Goal: Task Accomplishment & Management: Use online tool/utility

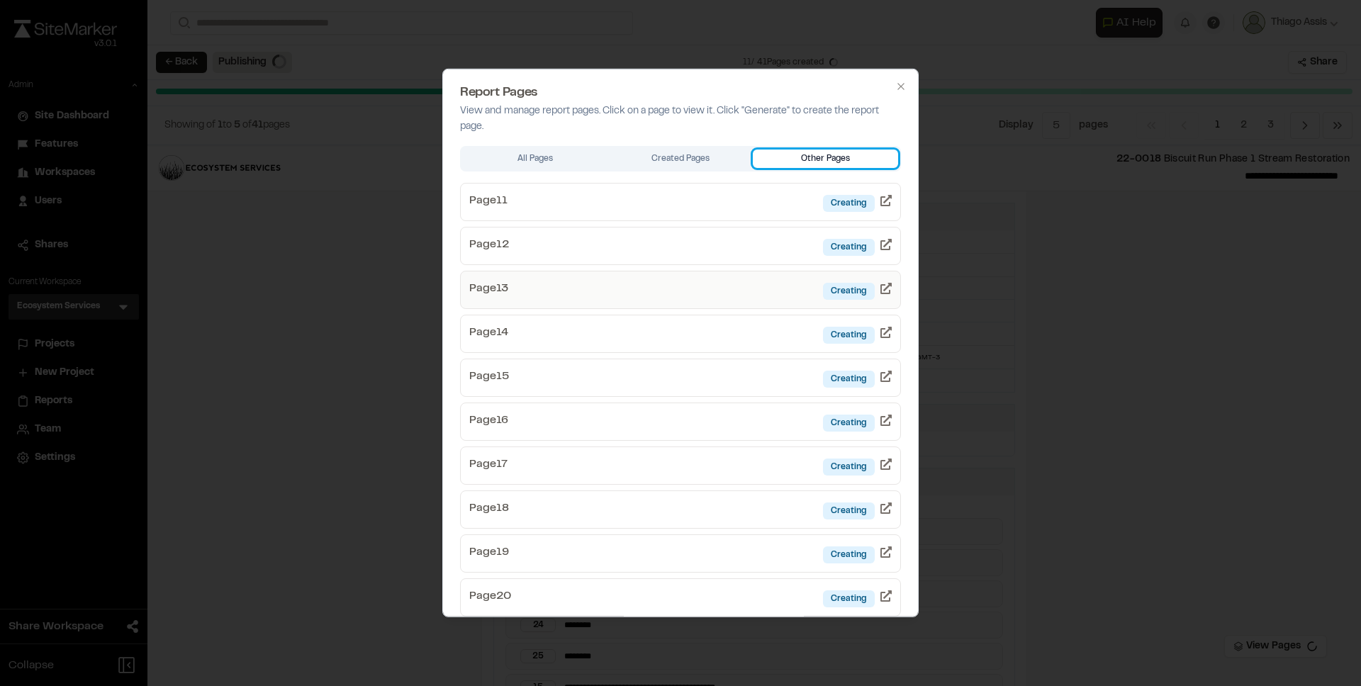
scroll to position [3, 0]
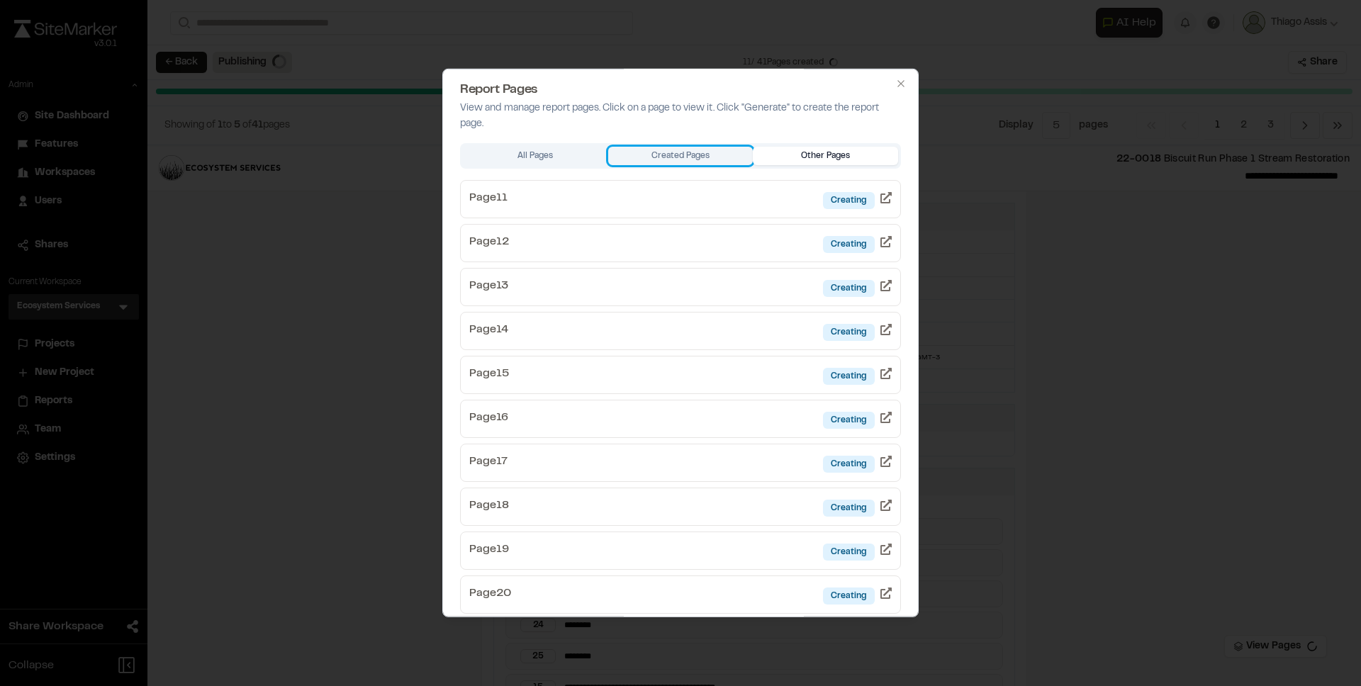
click at [693, 154] on button "Created Pages" at bounding box center [680, 156] width 145 height 18
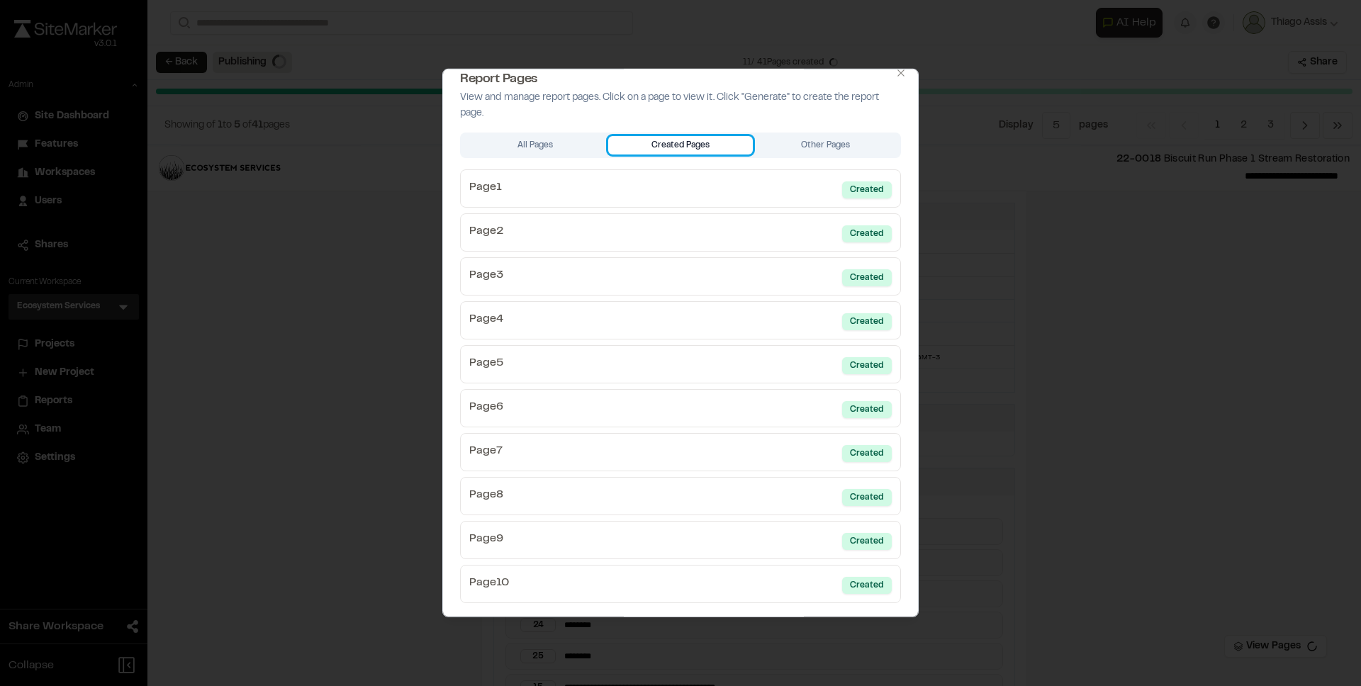
scroll to position [16, 0]
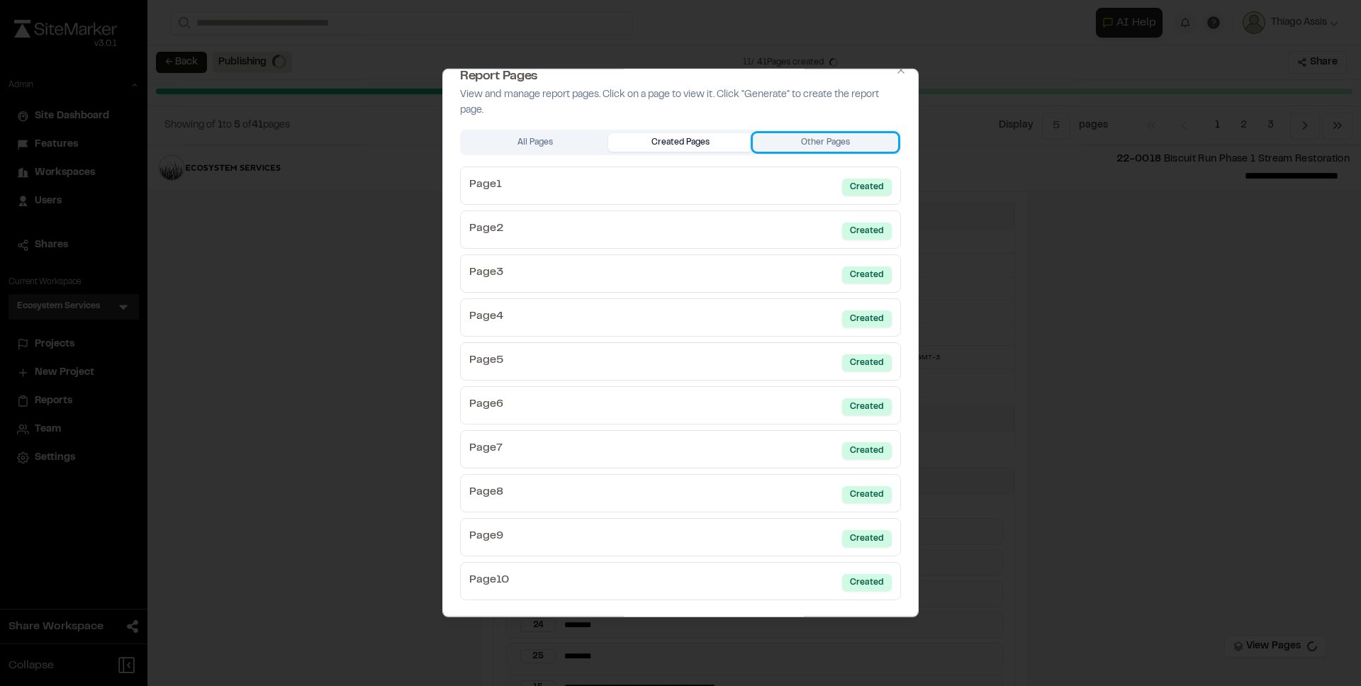
click at [791, 149] on button "Other Pages" at bounding box center [825, 142] width 145 height 18
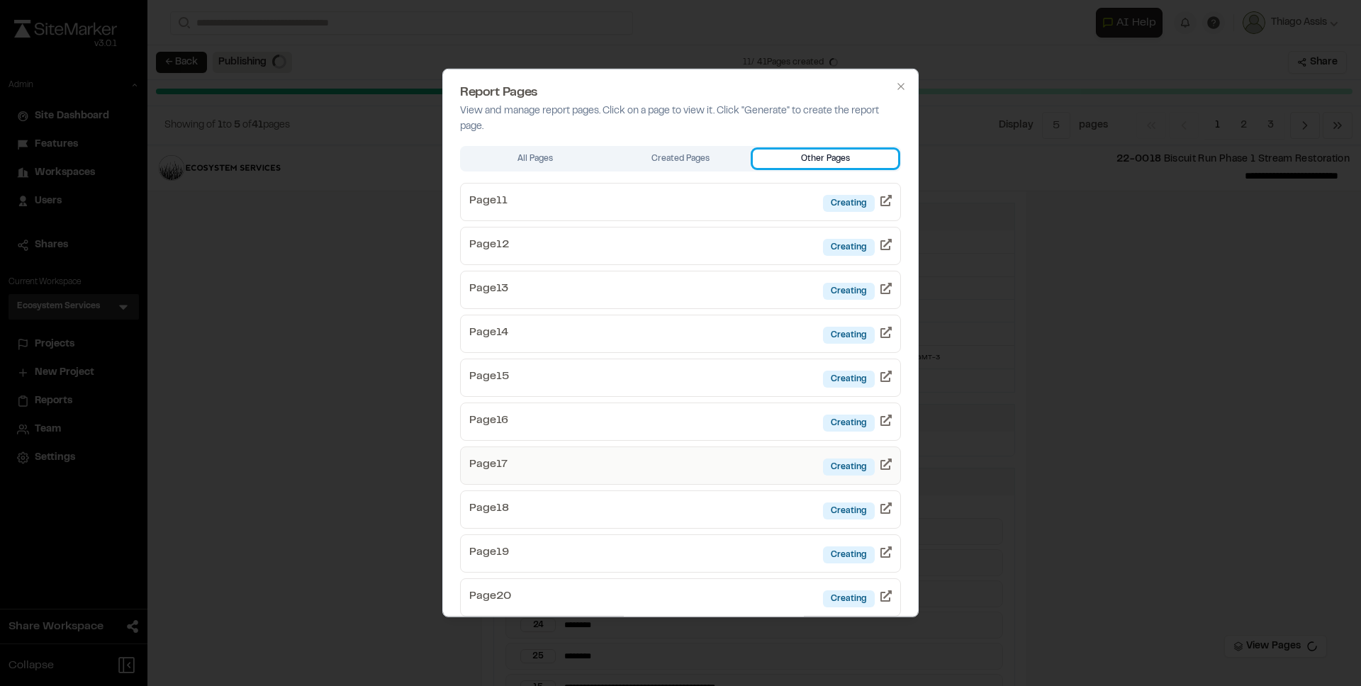
scroll to position [0, 0]
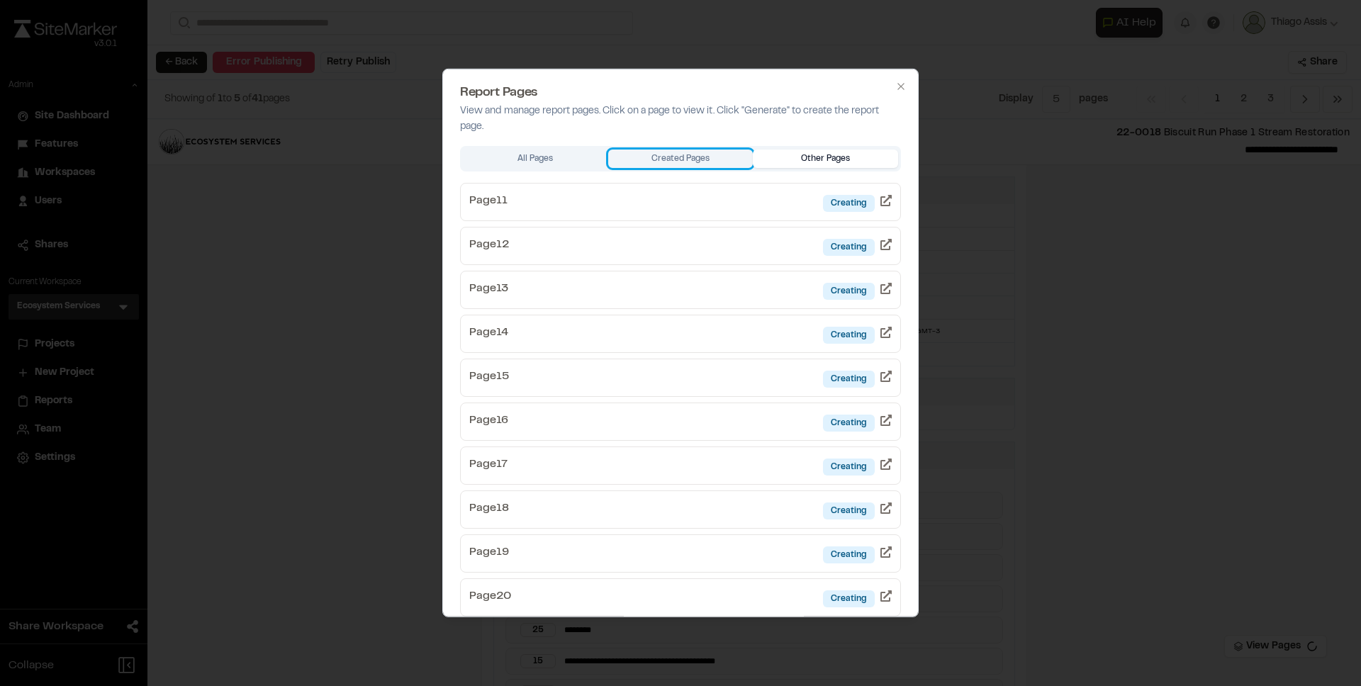
click at [688, 167] on button "Created Pages" at bounding box center [680, 159] width 145 height 18
click at [779, 160] on button "Other Pages" at bounding box center [825, 159] width 145 height 18
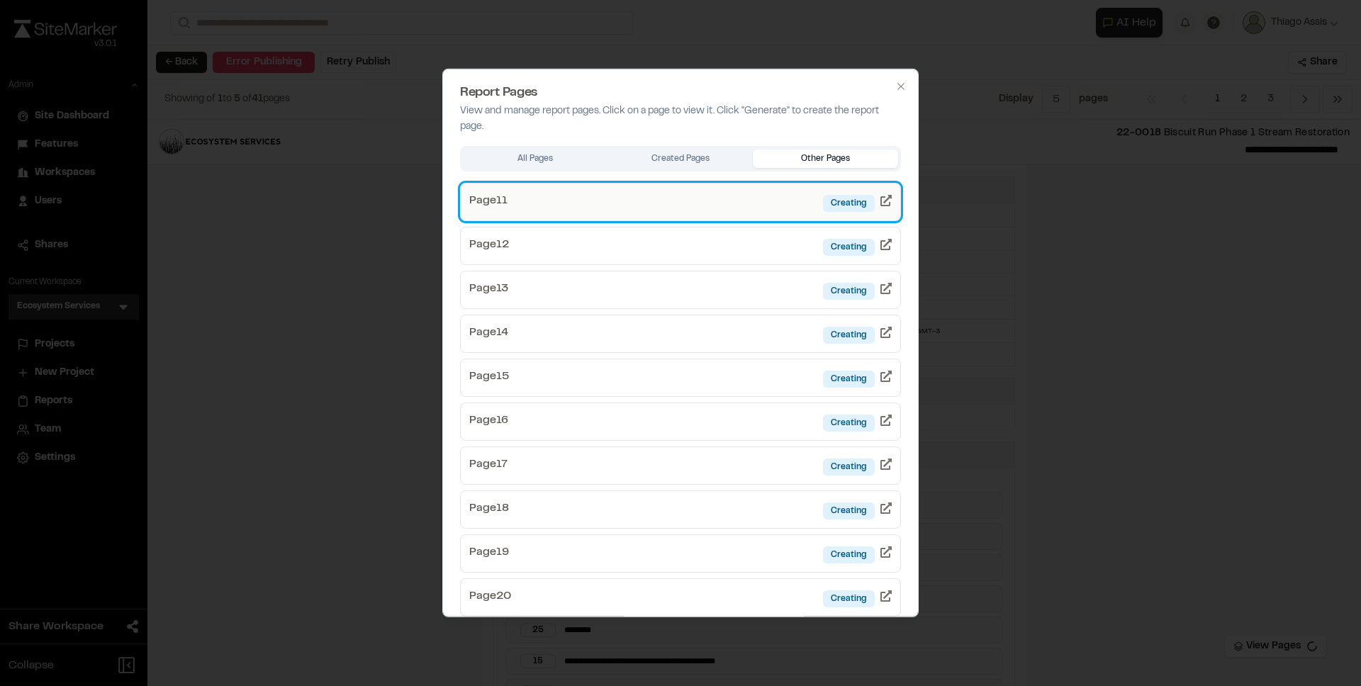
click at [684, 210] on link "Page 11 Creating" at bounding box center [680, 202] width 441 height 38
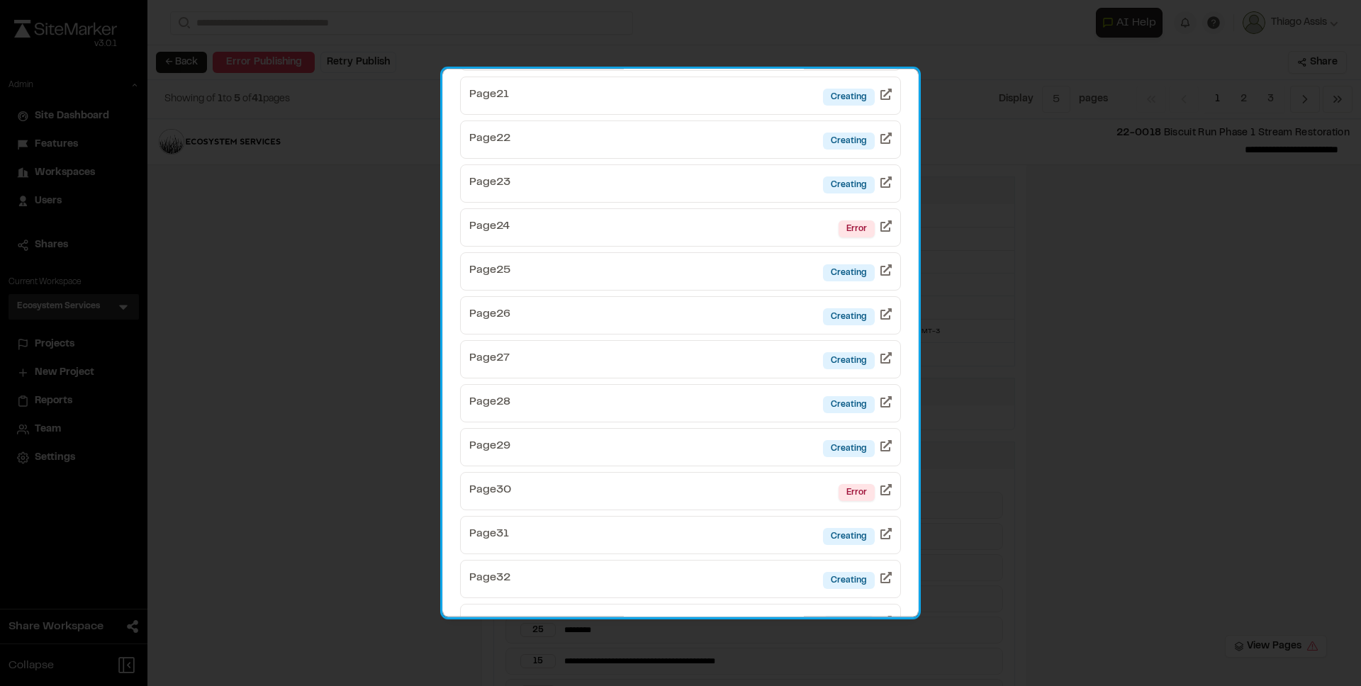
scroll to position [1086, 0]
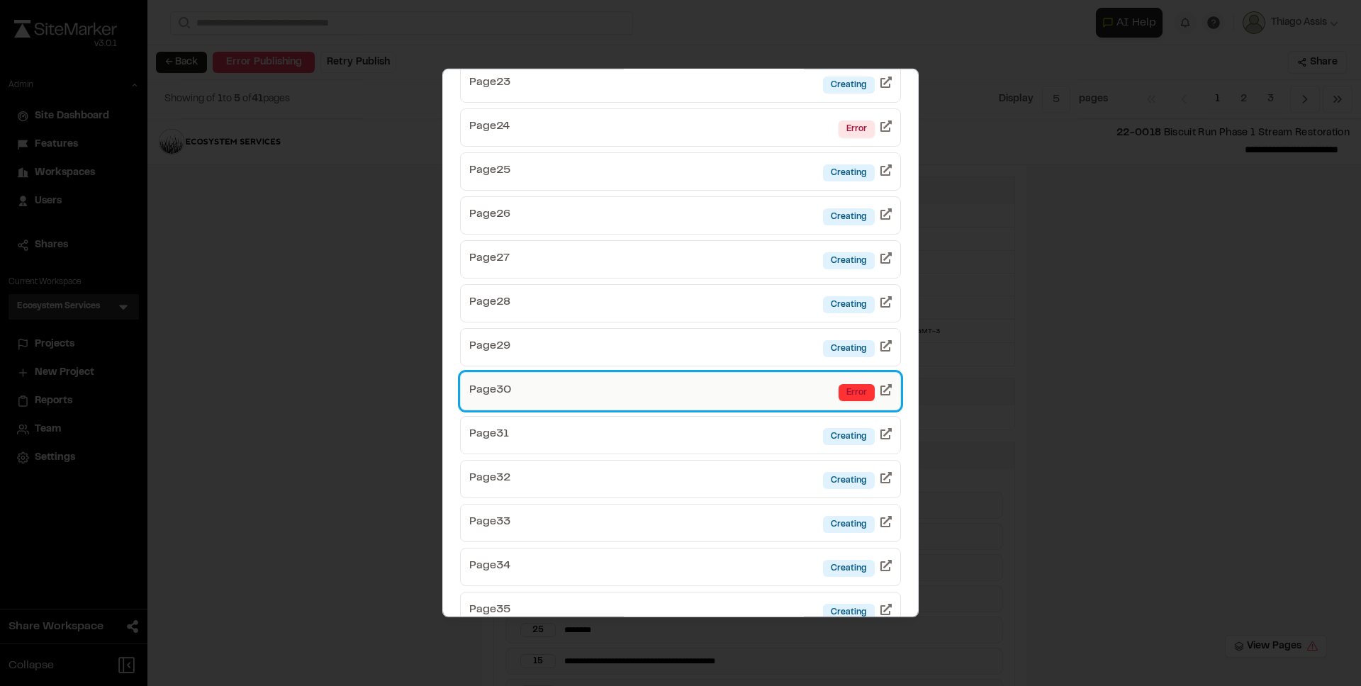
click at [857, 391] on div "Error" at bounding box center [857, 392] width 36 height 17
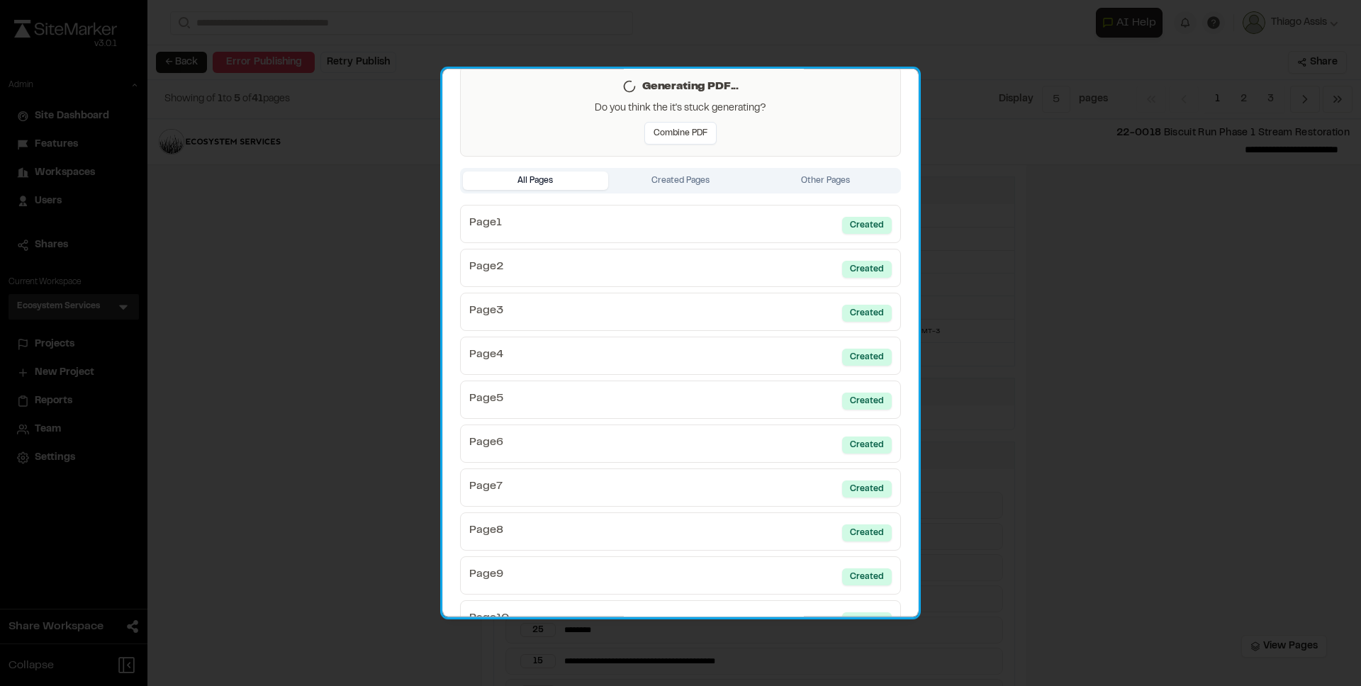
scroll to position [0, 0]
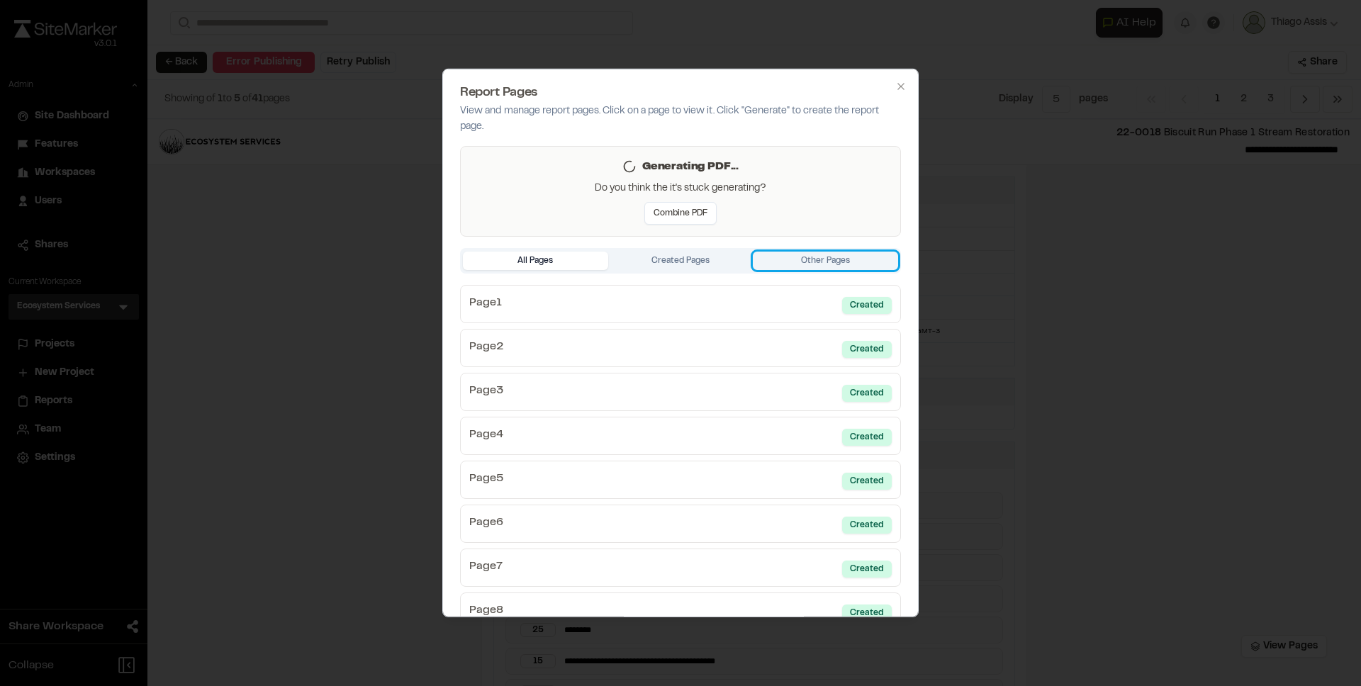
drag, startPoint x: 812, startPoint y: 256, endPoint x: 802, endPoint y: 257, distance: 10.0
click at [811, 256] on div "Report Pages View and manage report pages. Click on a page to view it. Click "G…" at bounding box center [680, 343] width 476 height 549
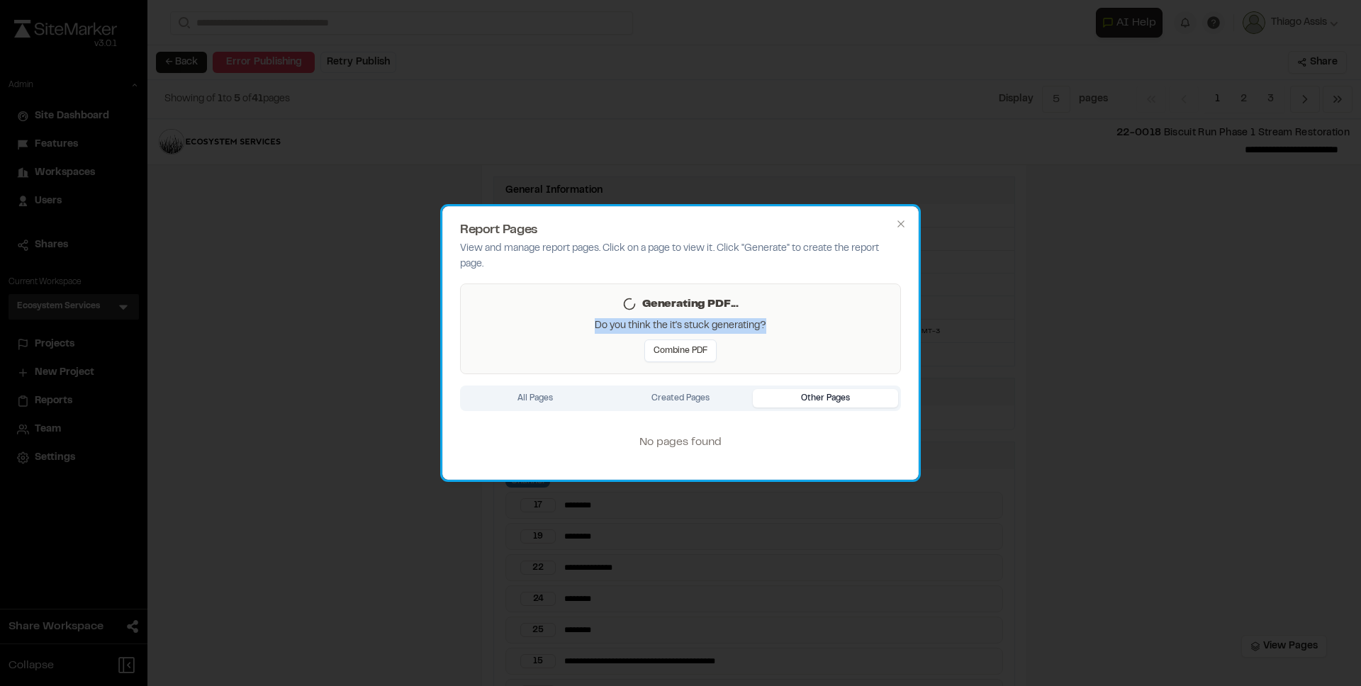
drag, startPoint x: 593, startPoint y: 325, endPoint x: 822, endPoint y: 330, distance: 229.1
click at [822, 330] on div "Generating PDF... Do you think the it's stuck generating? Combine PDF" at bounding box center [680, 329] width 441 height 91
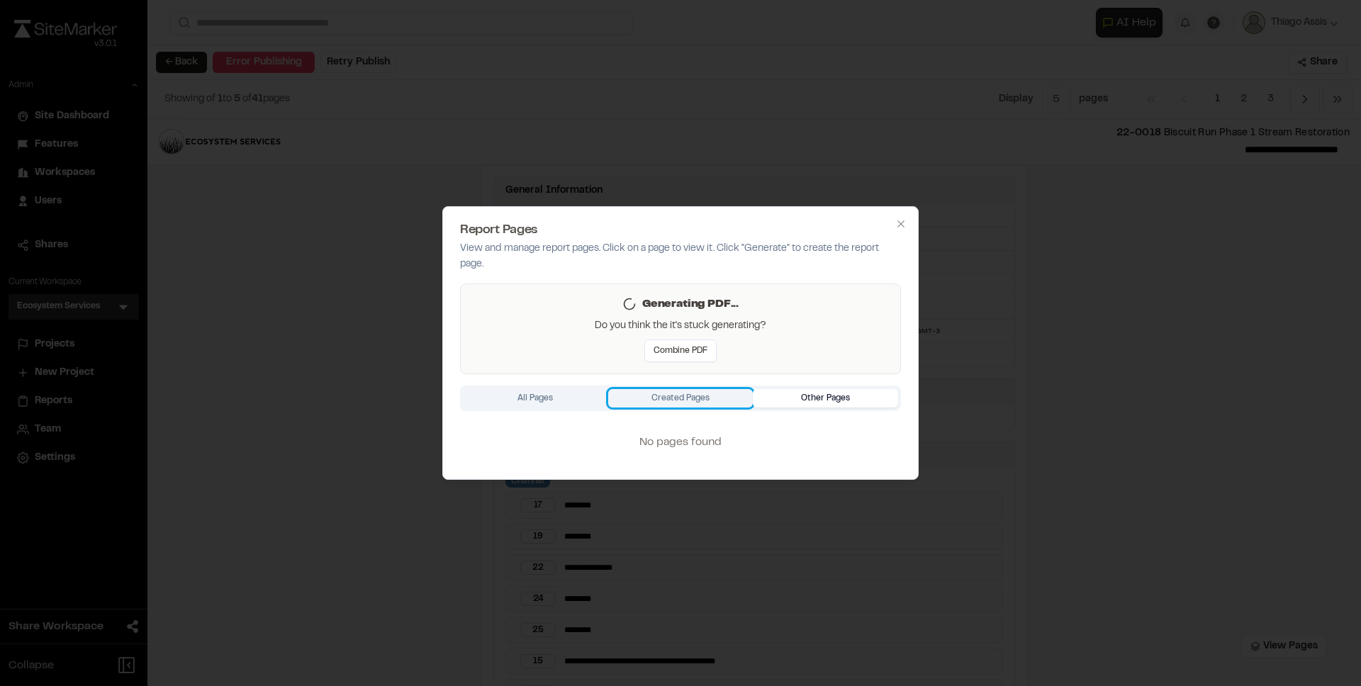
click at [706, 403] on div "Generating PDF... Do you think the it's stuck generating? Combine PDF All Pages…" at bounding box center [680, 373] width 441 height 179
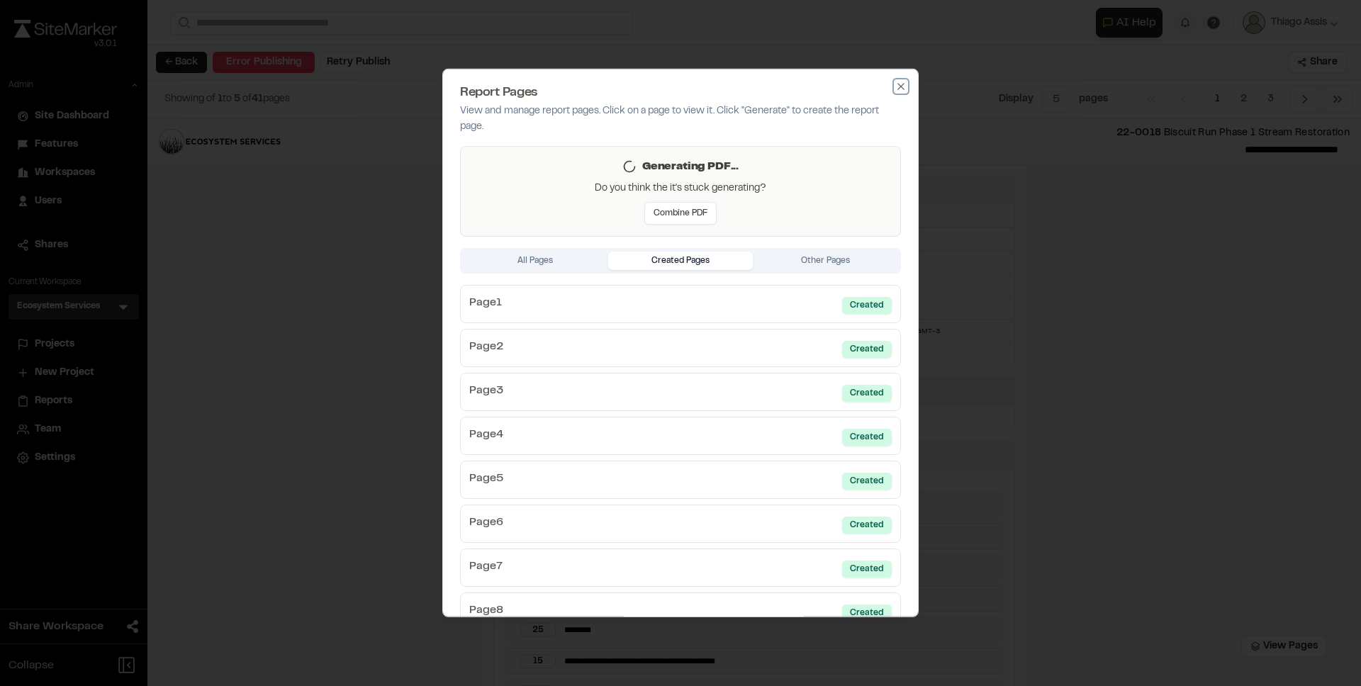
click at [895, 91] on icon "button" at bounding box center [900, 86] width 11 height 11
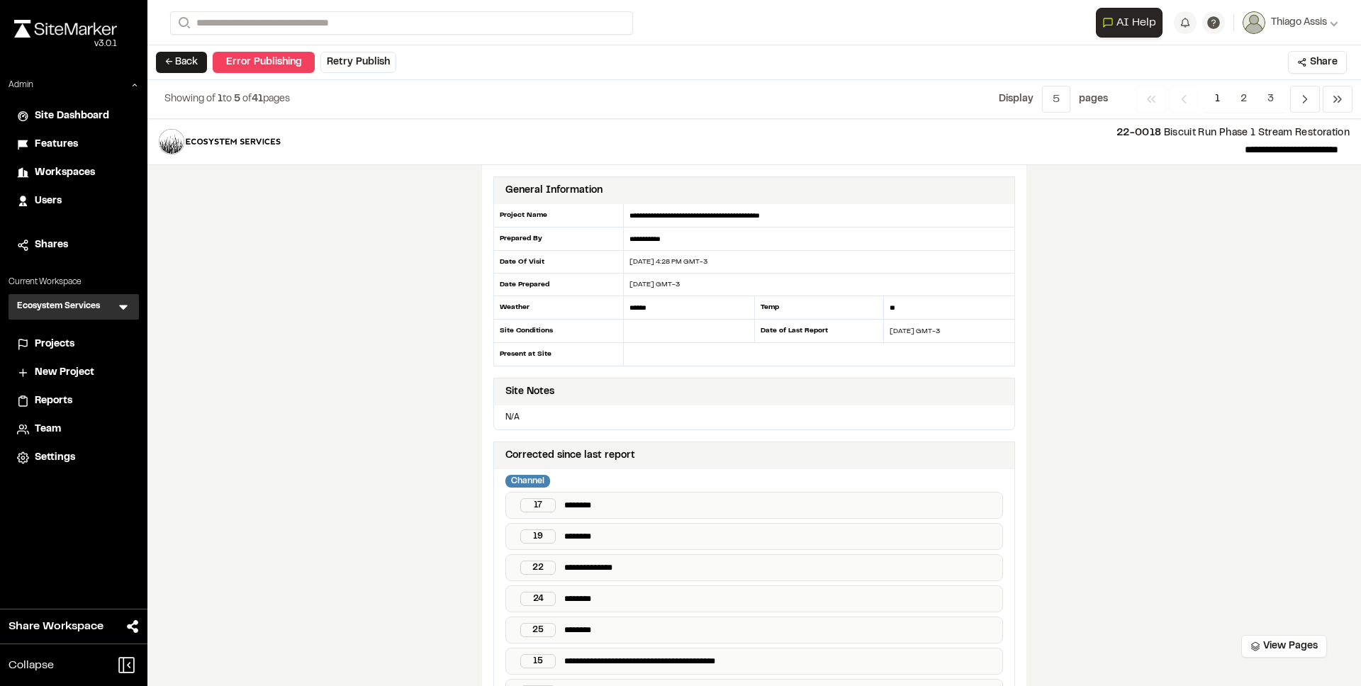
click at [274, 64] on div "Error Publishing" at bounding box center [264, 62] width 102 height 21
click at [415, 210] on div "**********" at bounding box center [754, 402] width 1214 height 567
click at [285, 59] on div "Error Publishing" at bounding box center [264, 62] width 102 height 21
click at [303, 67] on div "Error Publishing" at bounding box center [264, 62] width 102 height 21
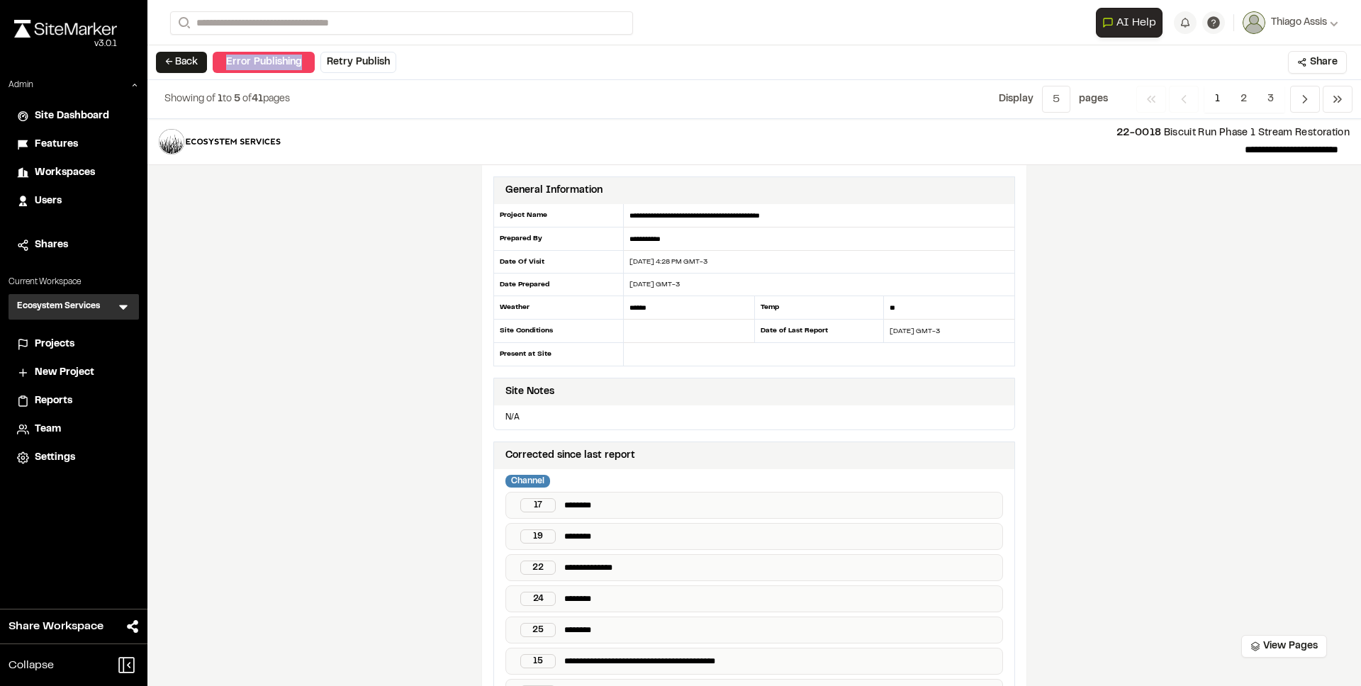
drag, startPoint x: 306, startPoint y: 65, endPoint x: 223, endPoint y: 67, distance: 82.3
click at [223, 67] on div "Error Publishing" at bounding box center [264, 62] width 102 height 21
copy div "Error Publishing"
click at [372, 66] on button "Retry Publish" at bounding box center [358, 62] width 76 height 21
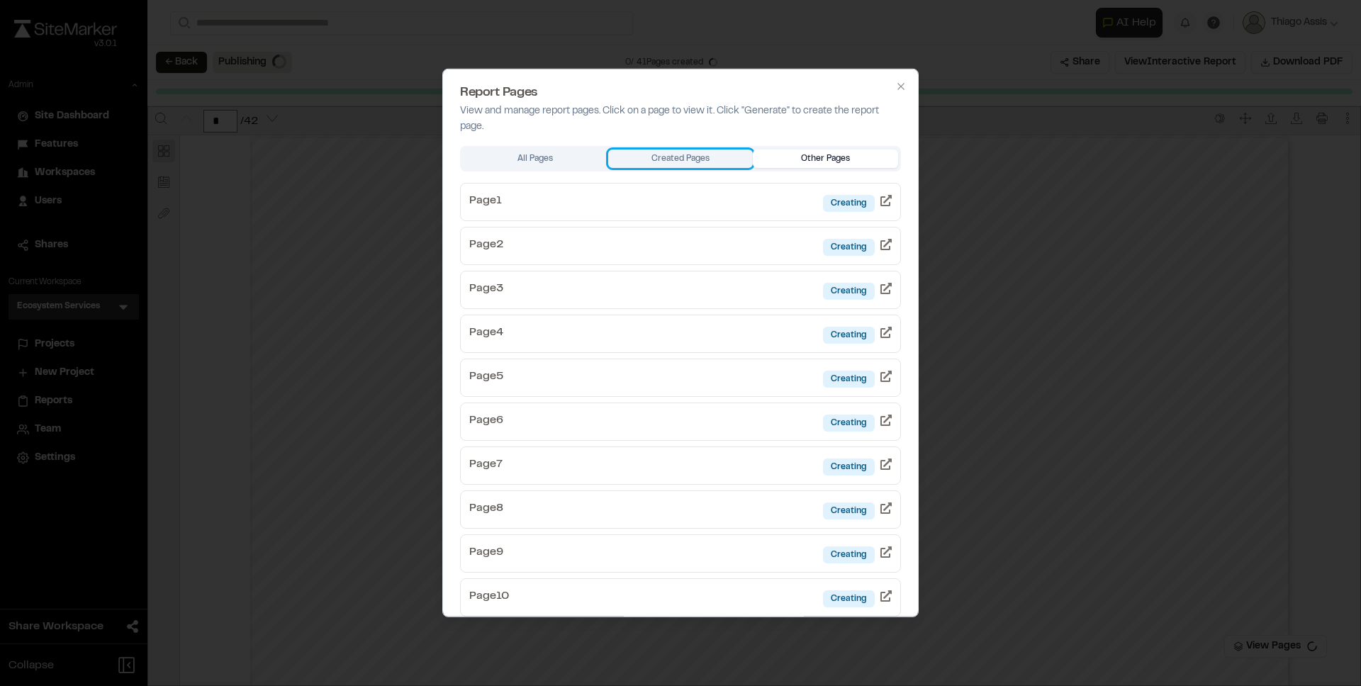
click at [705, 154] on body "**********" at bounding box center [680, 343] width 1361 height 686
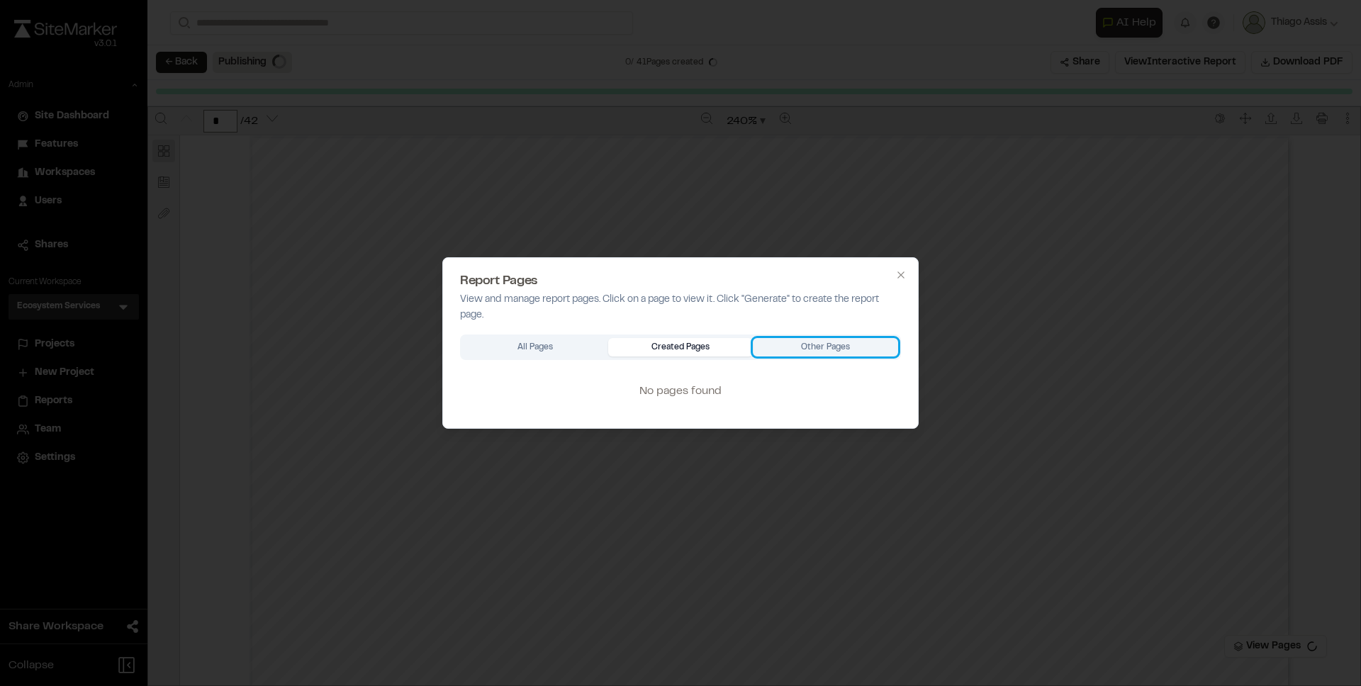
click at [826, 348] on div "All Pages Created Pages Other Pages No pages found" at bounding box center [680, 373] width 441 height 77
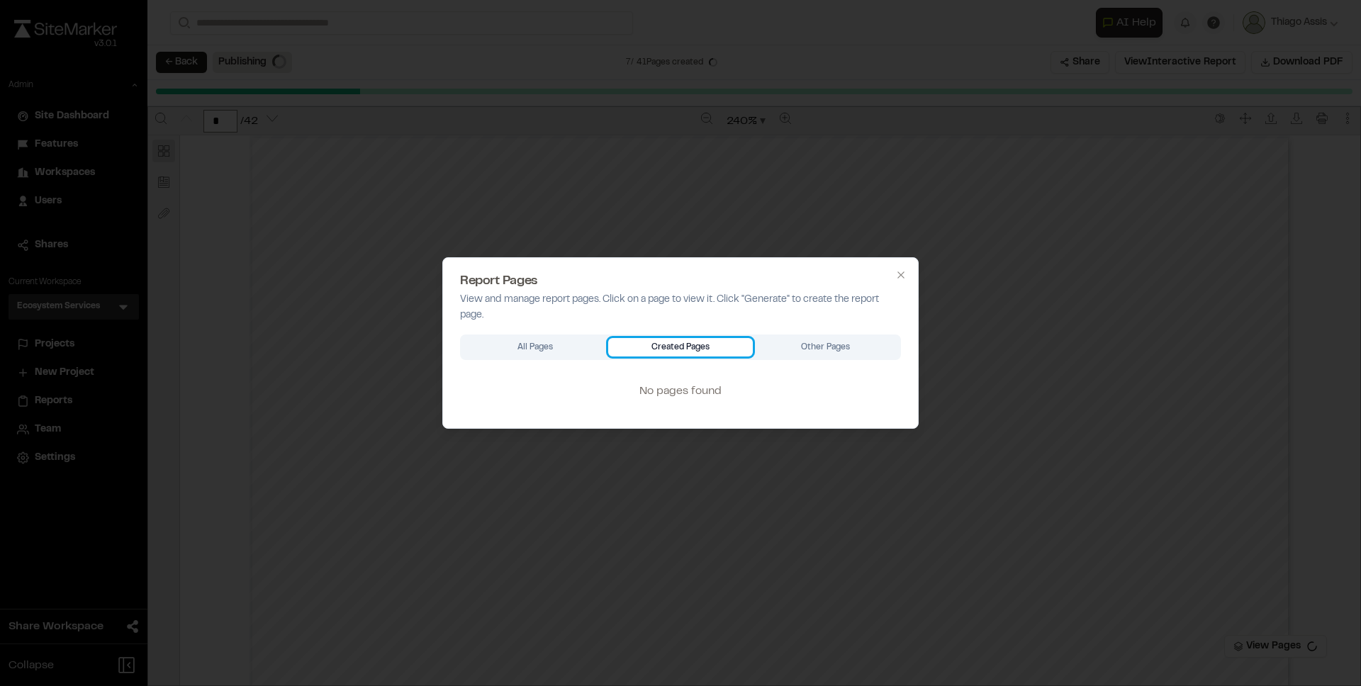
click at [701, 153] on body "**********" at bounding box center [680, 343] width 1361 height 686
click at [583, 342] on div "All Pages Created Pages Other Pages No pages found" at bounding box center [680, 373] width 441 height 77
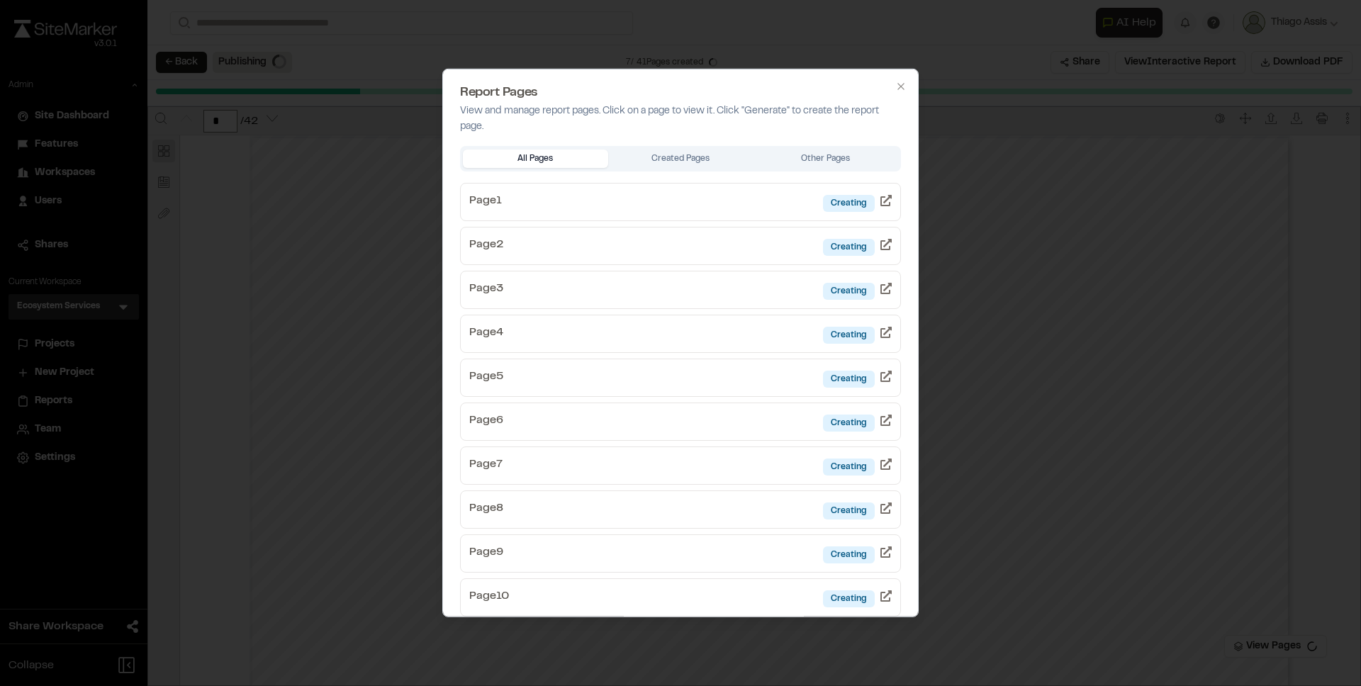
click at [823, 146] on div "All Pages Created Pages Other Pages" at bounding box center [680, 159] width 441 height 26
click at [822, 157] on button "Other Pages" at bounding box center [825, 159] width 145 height 18
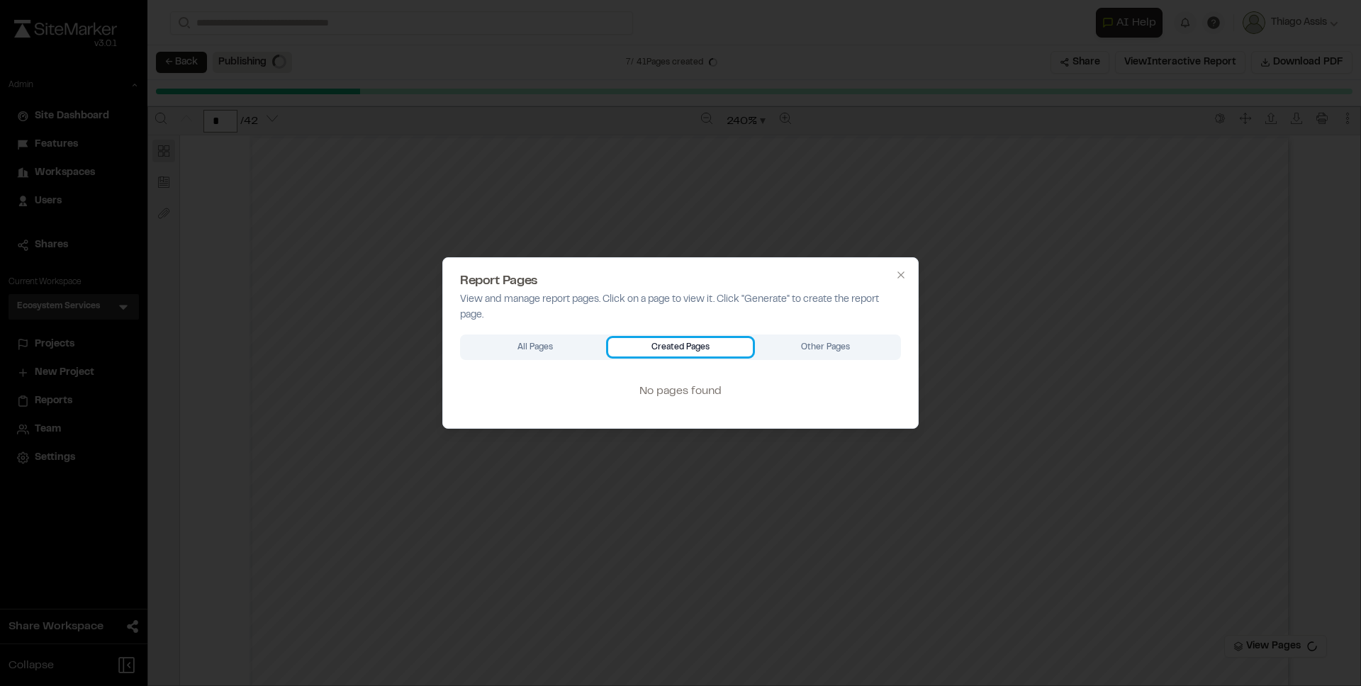
click at [679, 161] on body "**********" at bounding box center [680, 343] width 1361 height 686
click at [818, 345] on div "All Pages Created Pages Other Pages No pages found" at bounding box center [680, 373] width 441 height 77
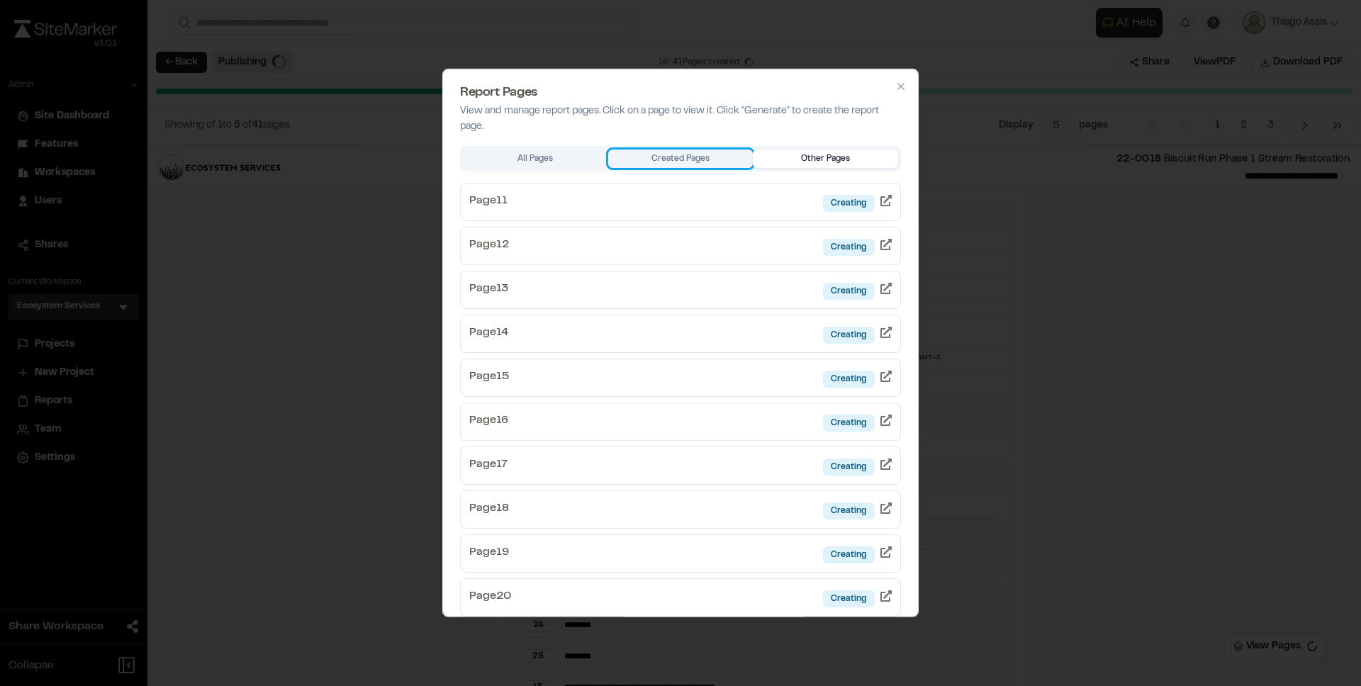
click at [656, 160] on button "Created Pages" at bounding box center [680, 159] width 145 height 18
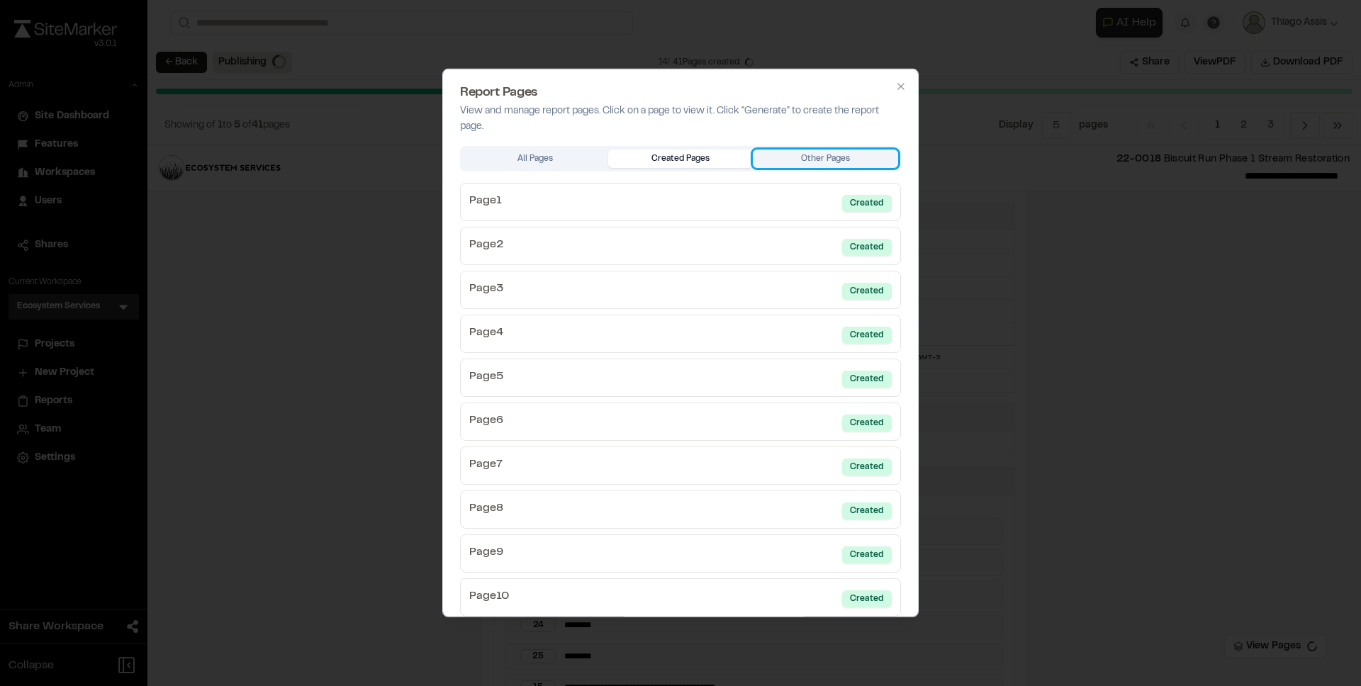
click at [794, 155] on button "Other Pages" at bounding box center [825, 159] width 145 height 18
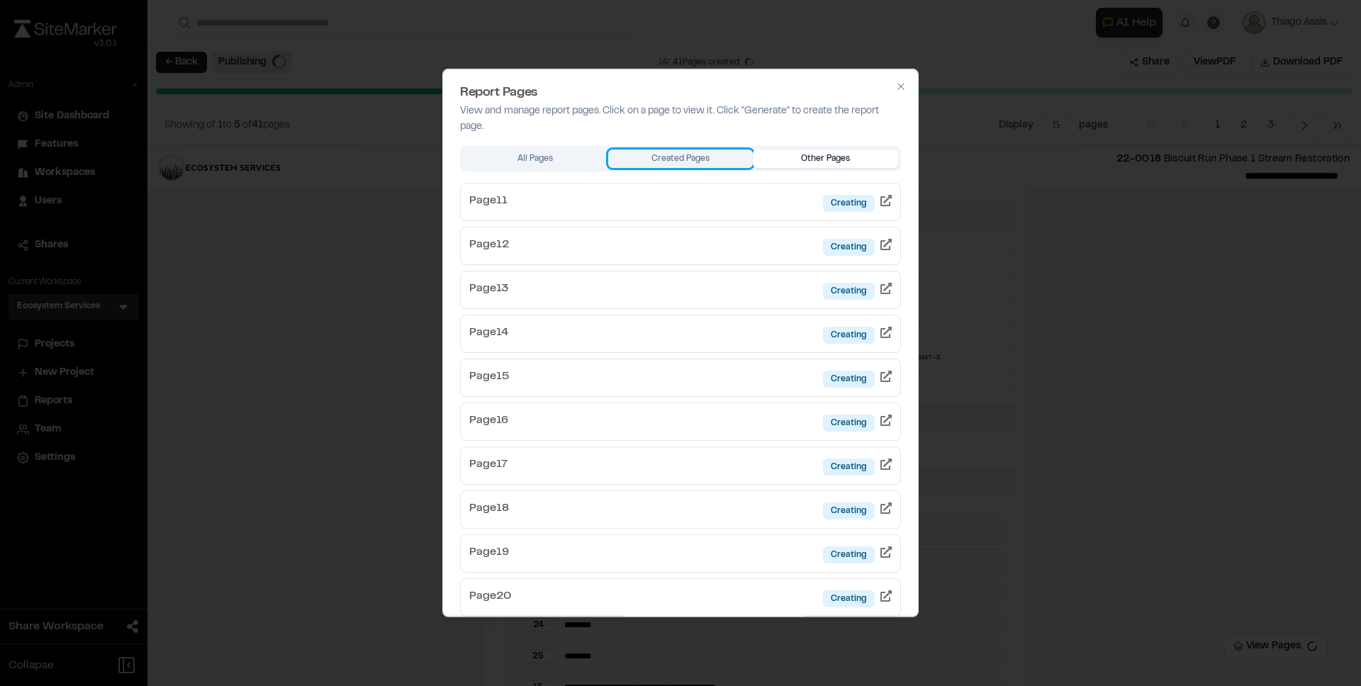
click at [662, 164] on button "Created Pages" at bounding box center [680, 159] width 145 height 18
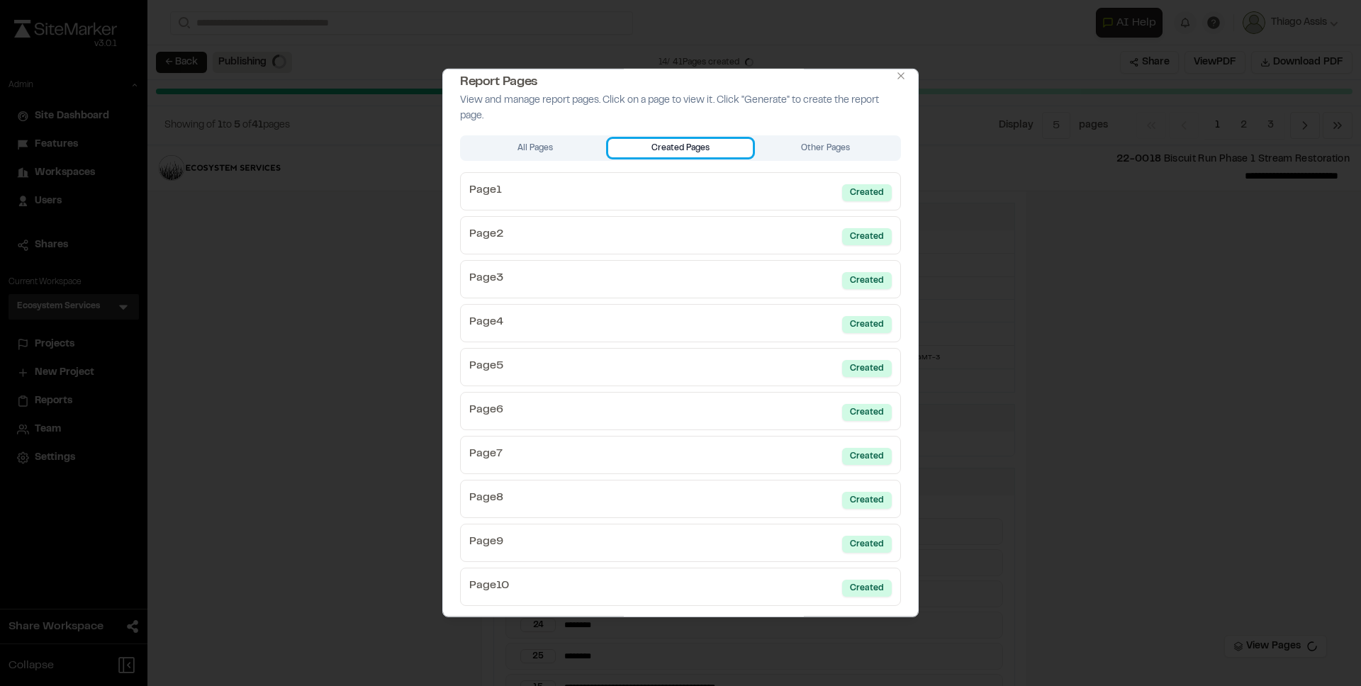
scroll to position [16, 0]
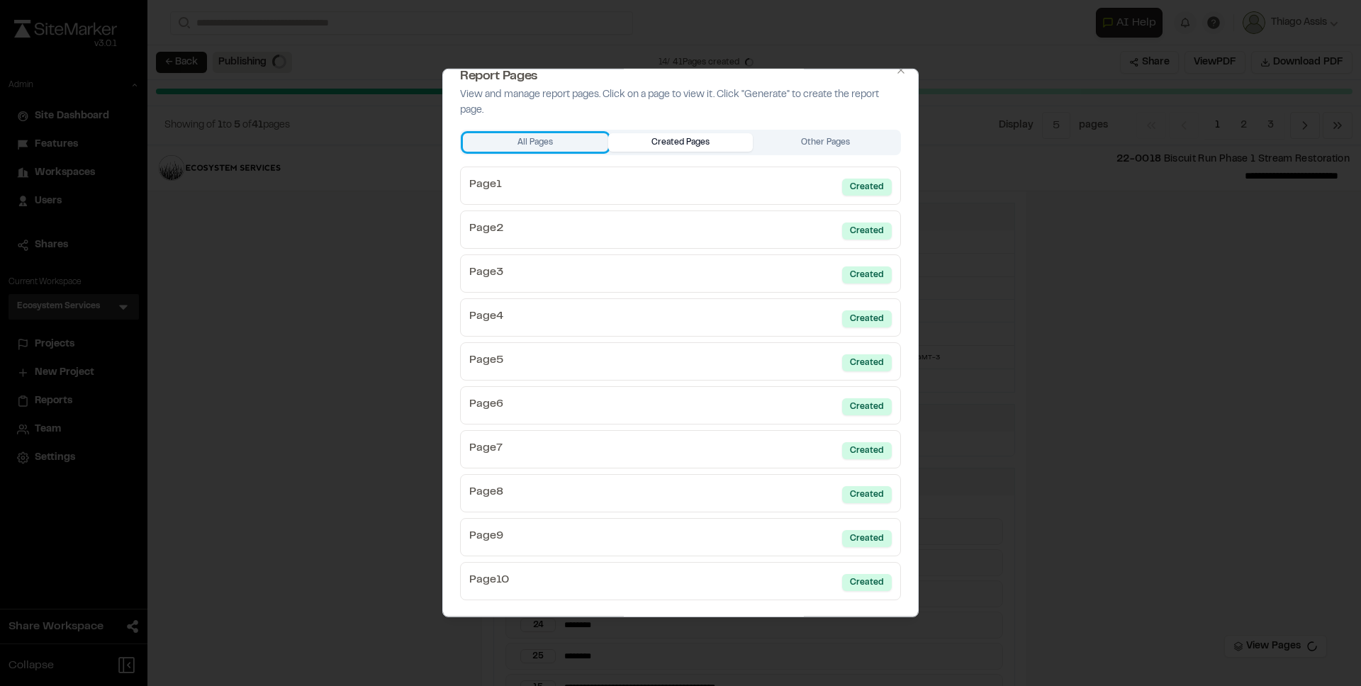
click at [562, 140] on button "All Pages" at bounding box center [535, 142] width 145 height 18
click at [712, 149] on button "Created Pages" at bounding box center [680, 142] width 145 height 18
click at [781, 147] on button "Other Pages" at bounding box center [825, 142] width 145 height 18
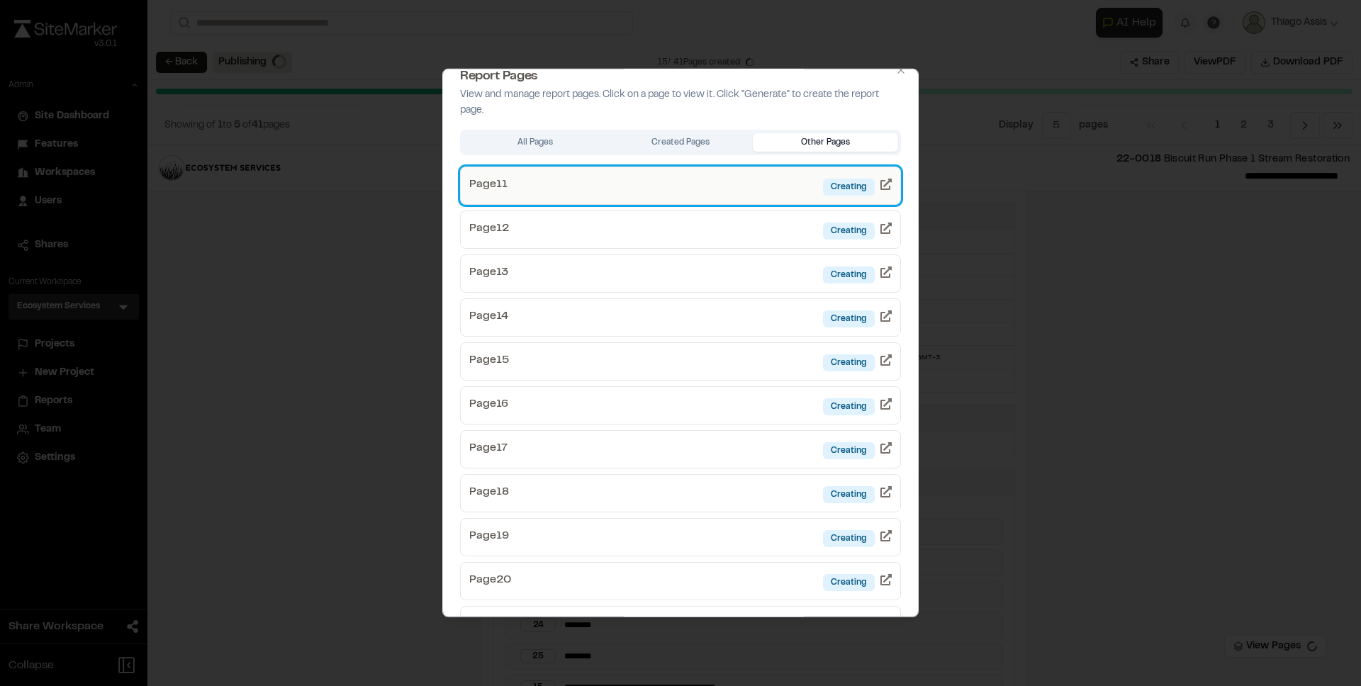
click at [768, 184] on link "Page 11 Creating" at bounding box center [680, 186] width 441 height 38
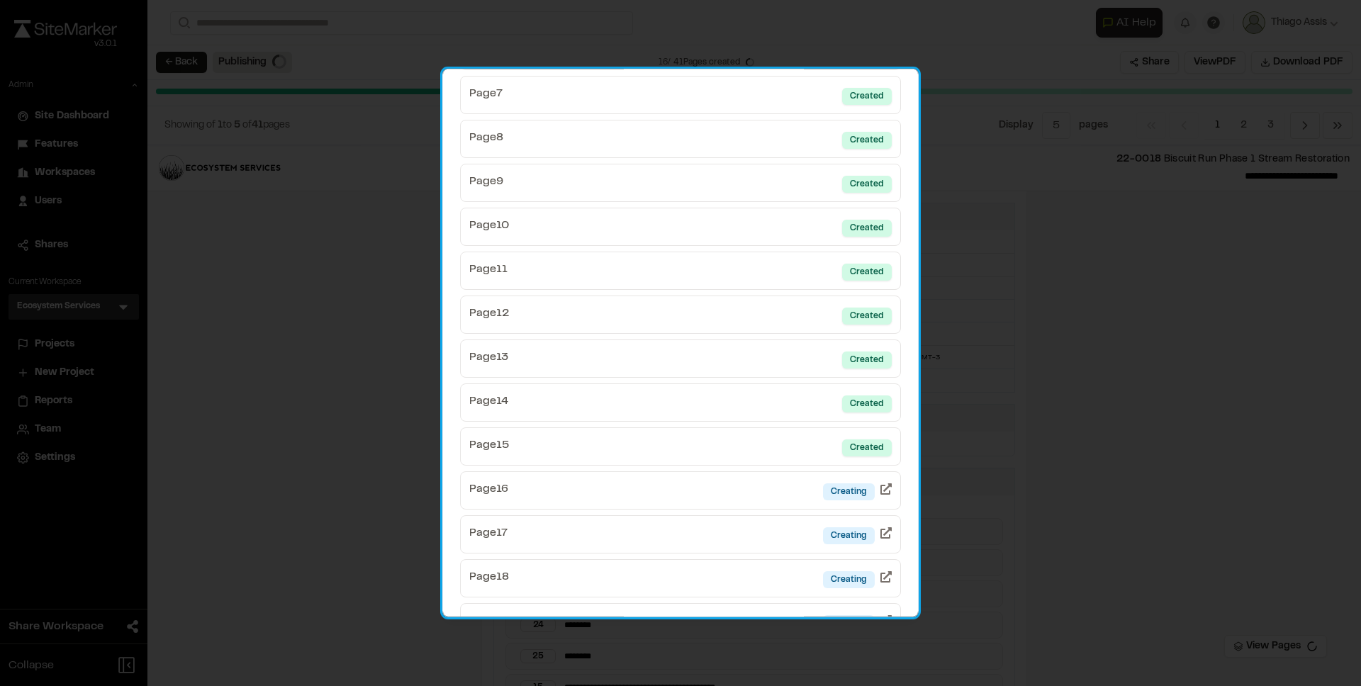
scroll to position [0, 0]
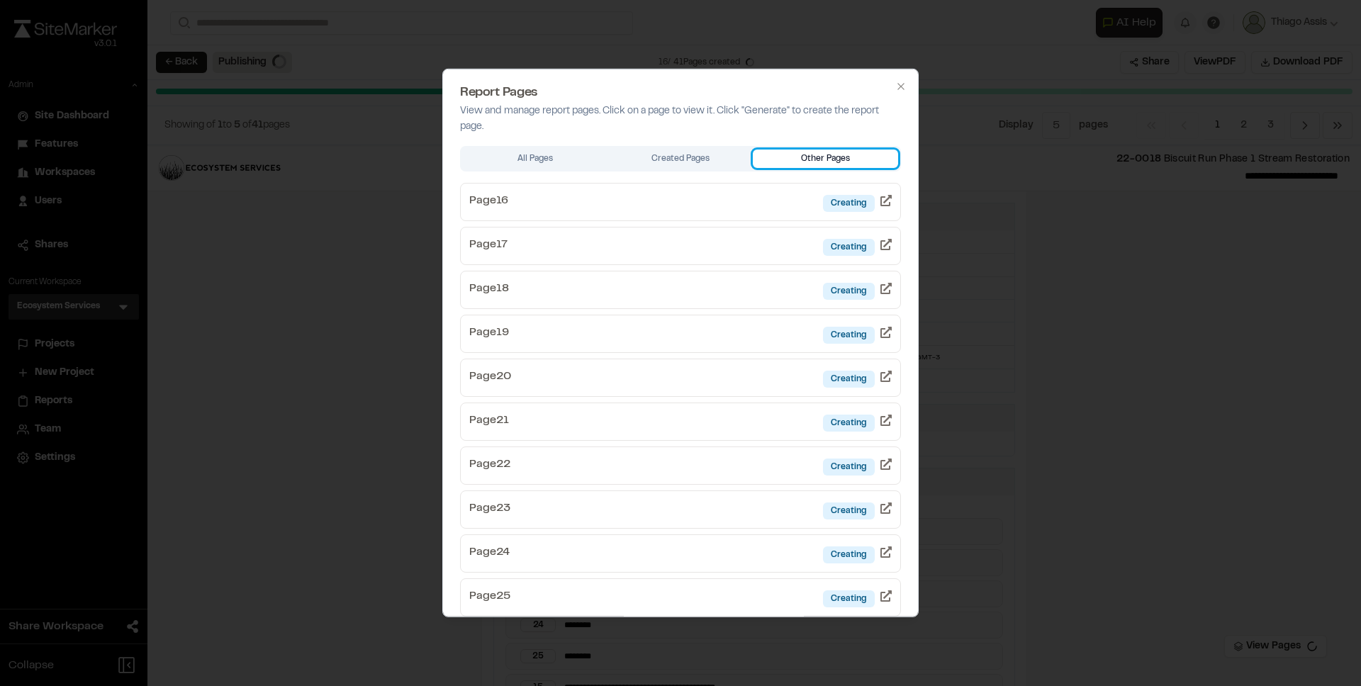
click at [815, 155] on button "Other Pages" at bounding box center [825, 159] width 145 height 18
click at [689, 150] on button "Created Pages" at bounding box center [680, 159] width 145 height 18
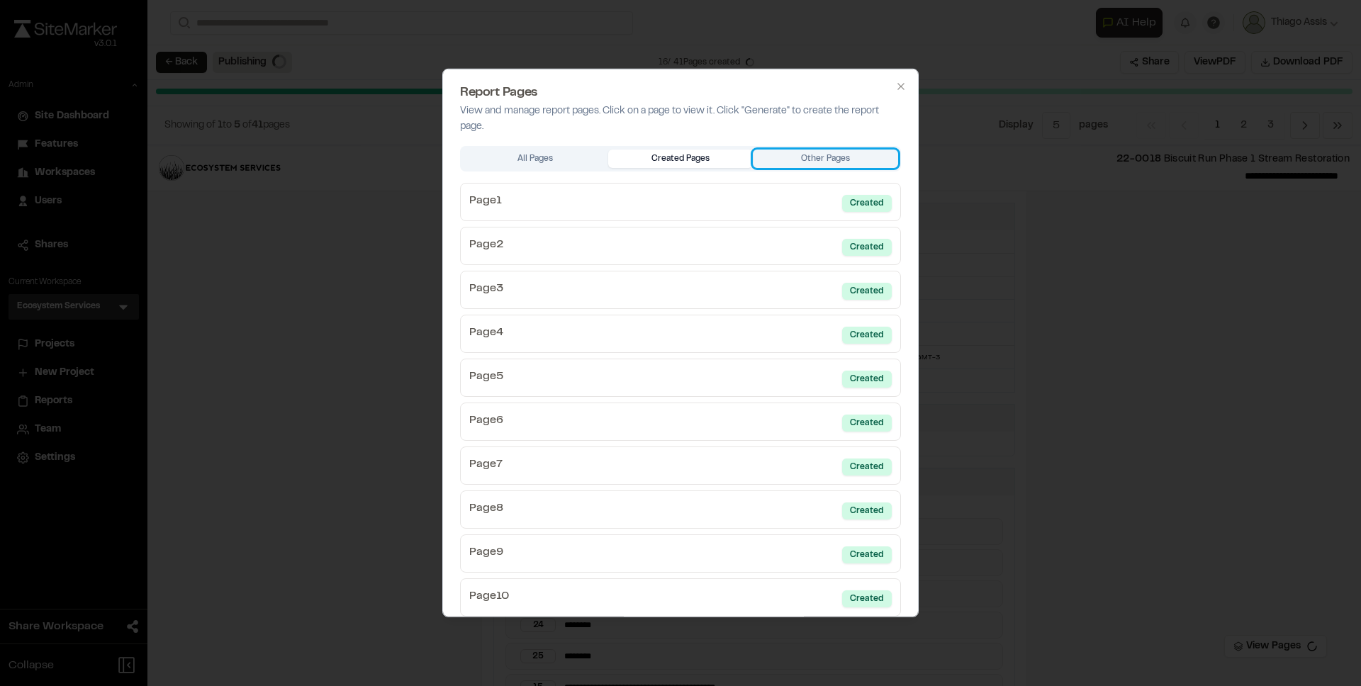
click at [774, 151] on button "Other Pages" at bounding box center [825, 159] width 145 height 18
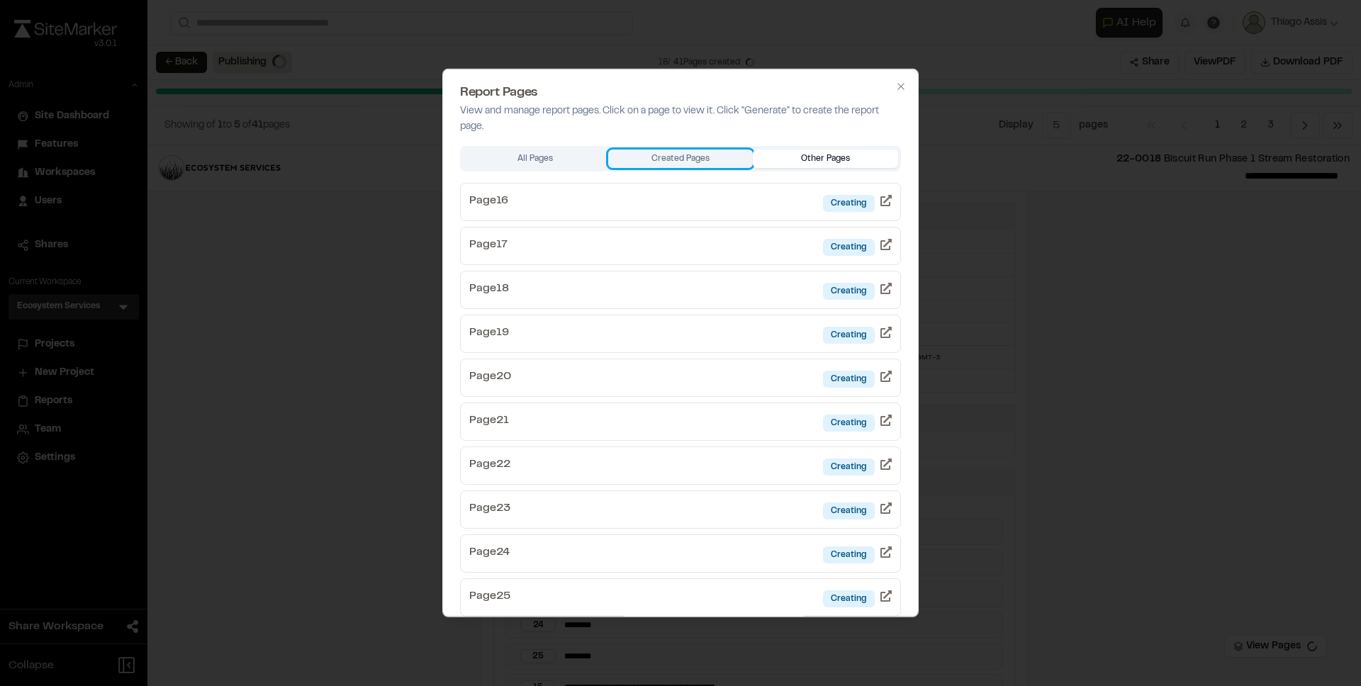
click at [686, 152] on button "Created Pages" at bounding box center [680, 159] width 145 height 18
click at [806, 154] on button "Other Pages" at bounding box center [825, 159] width 145 height 18
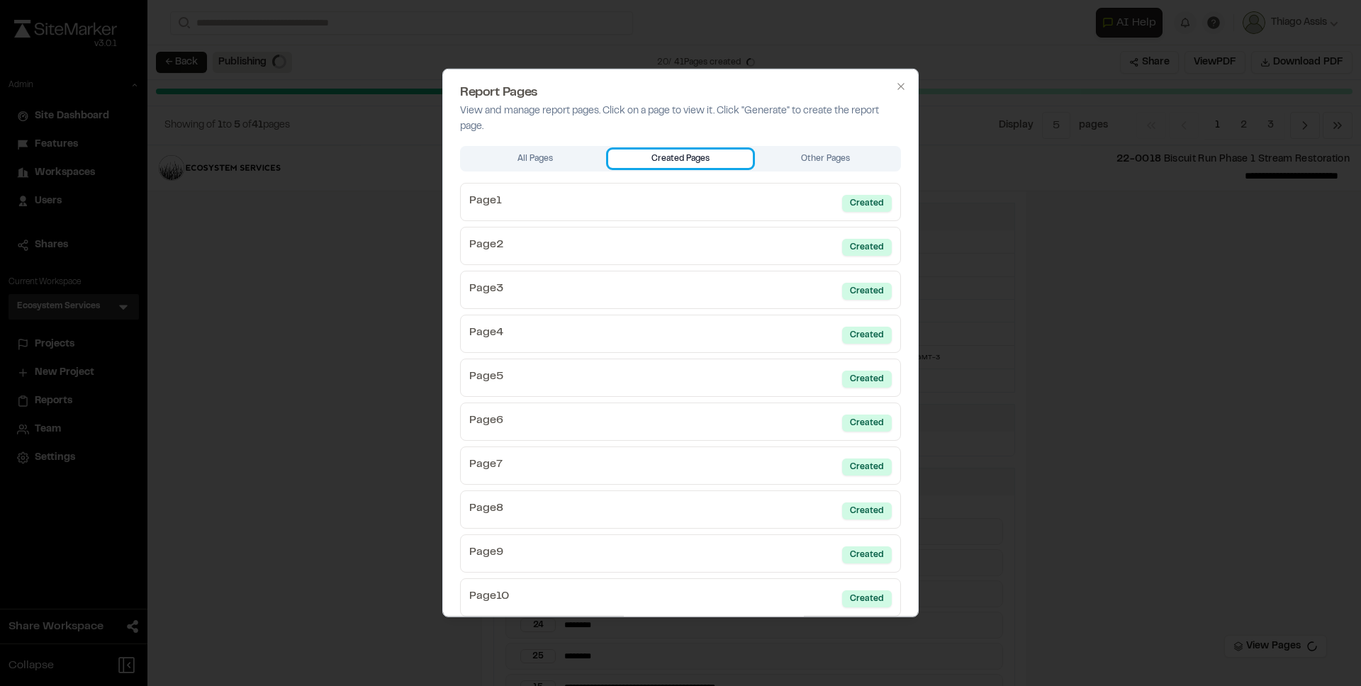
click at [686, 160] on button "Created Pages" at bounding box center [680, 159] width 145 height 18
click at [796, 161] on button "Other Pages" at bounding box center [825, 159] width 145 height 18
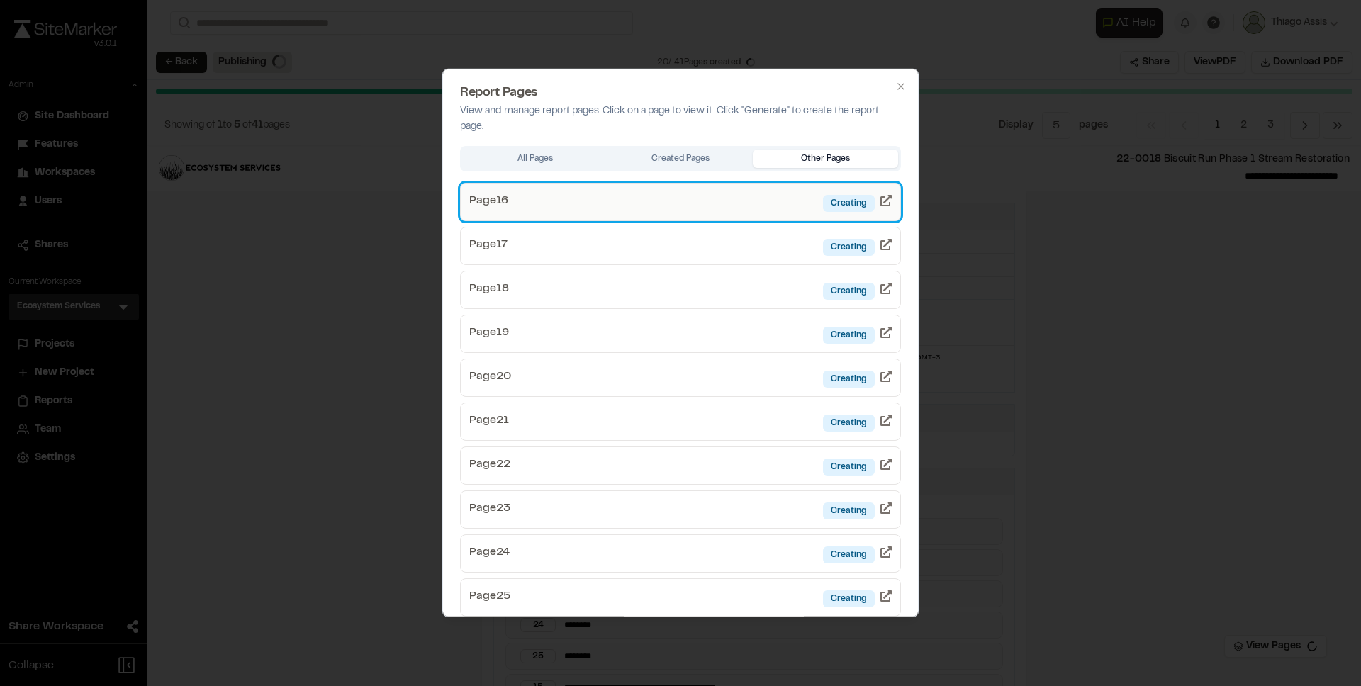
click at [676, 208] on link "Page 16 Creating" at bounding box center [680, 202] width 441 height 38
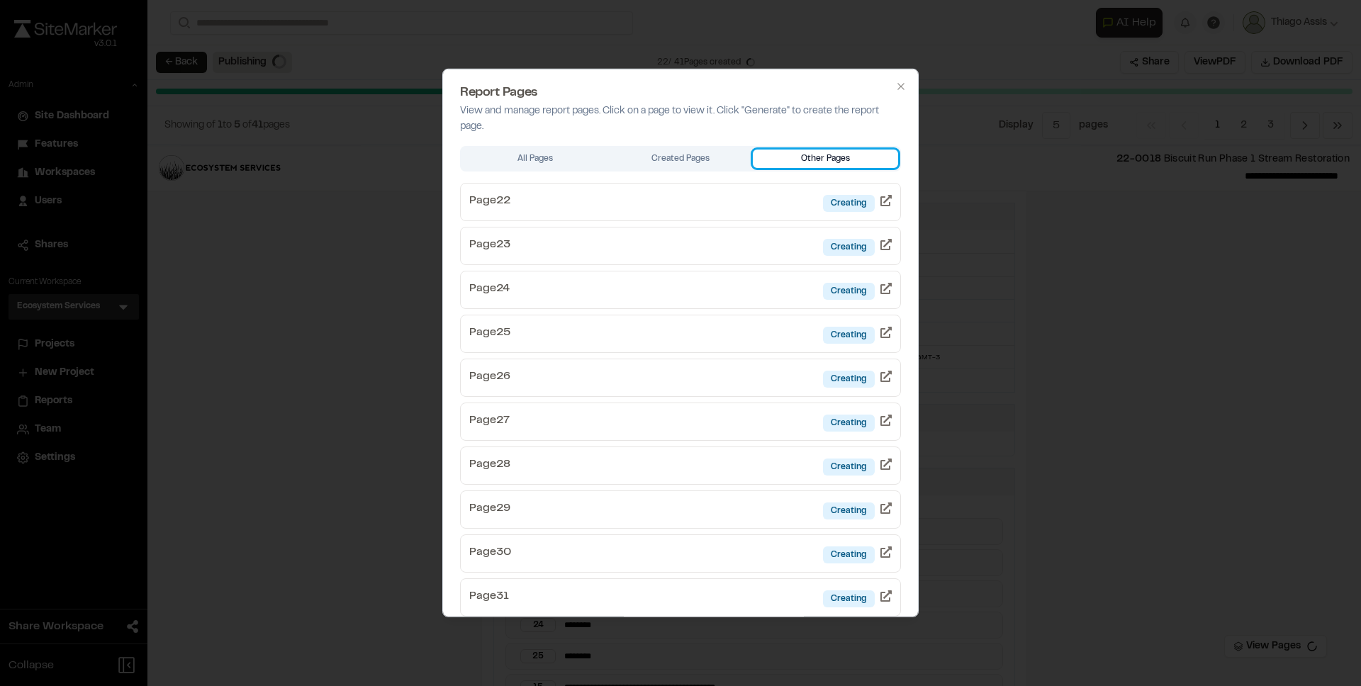
click at [813, 157] on button "Other Pages" at bounding box center [825, 159] width 145 height 18
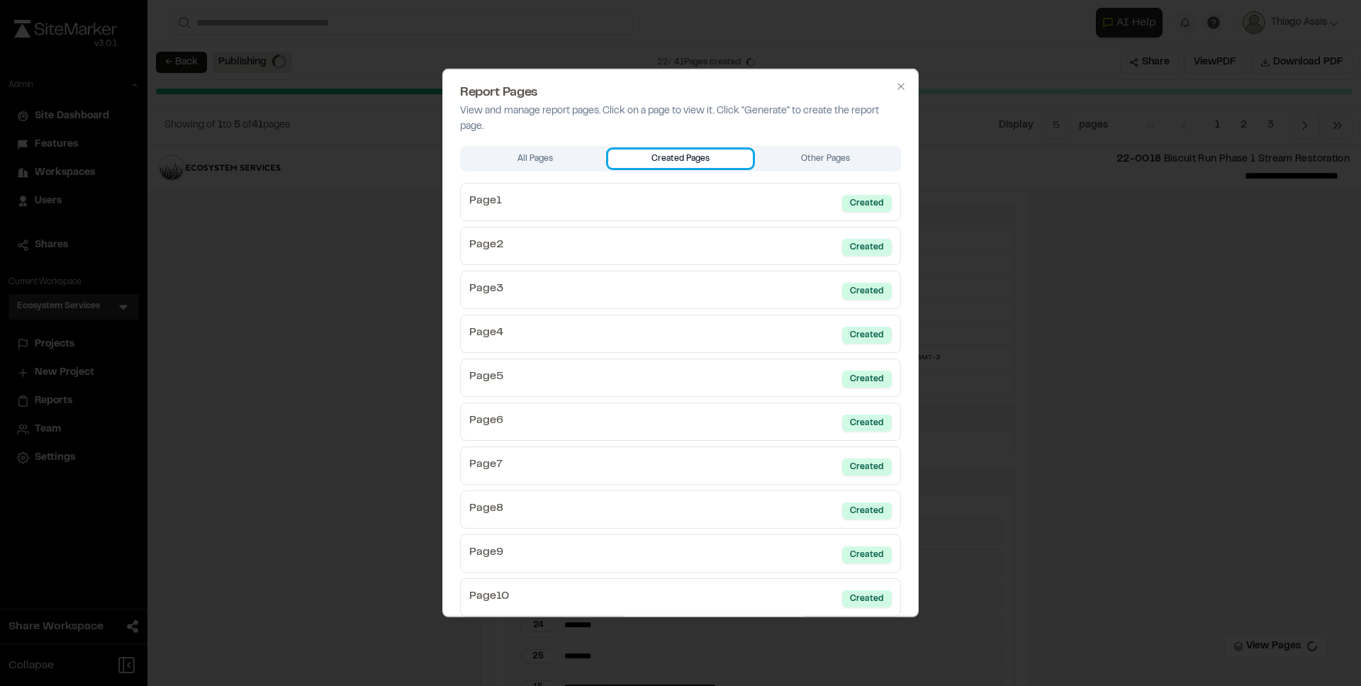
click at [715, 156] on button "Created Pages" at bounding box center [680, 159] width 145 height 18
click at [555, 157] on button "All Pages" at bounding box center [535, 159] width 145 height 18
click at [758, 155] on button "Other Pages" at bounding box center [825, 159] width 145 height 18
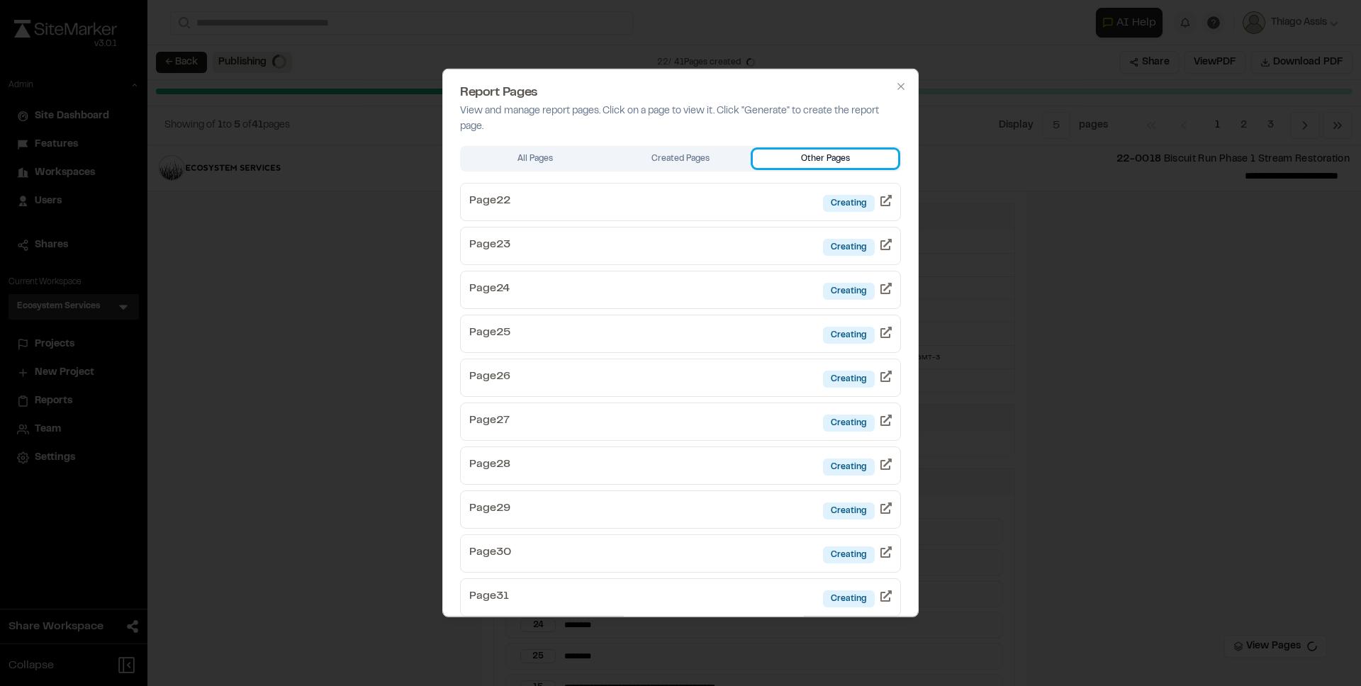
click at [804, 155] on button "Other Pages" at bounding box center [825, 159] width 145 height 18
click at [895, 87] on icon "button" at bounding box center [900, 86] width 11 height 11
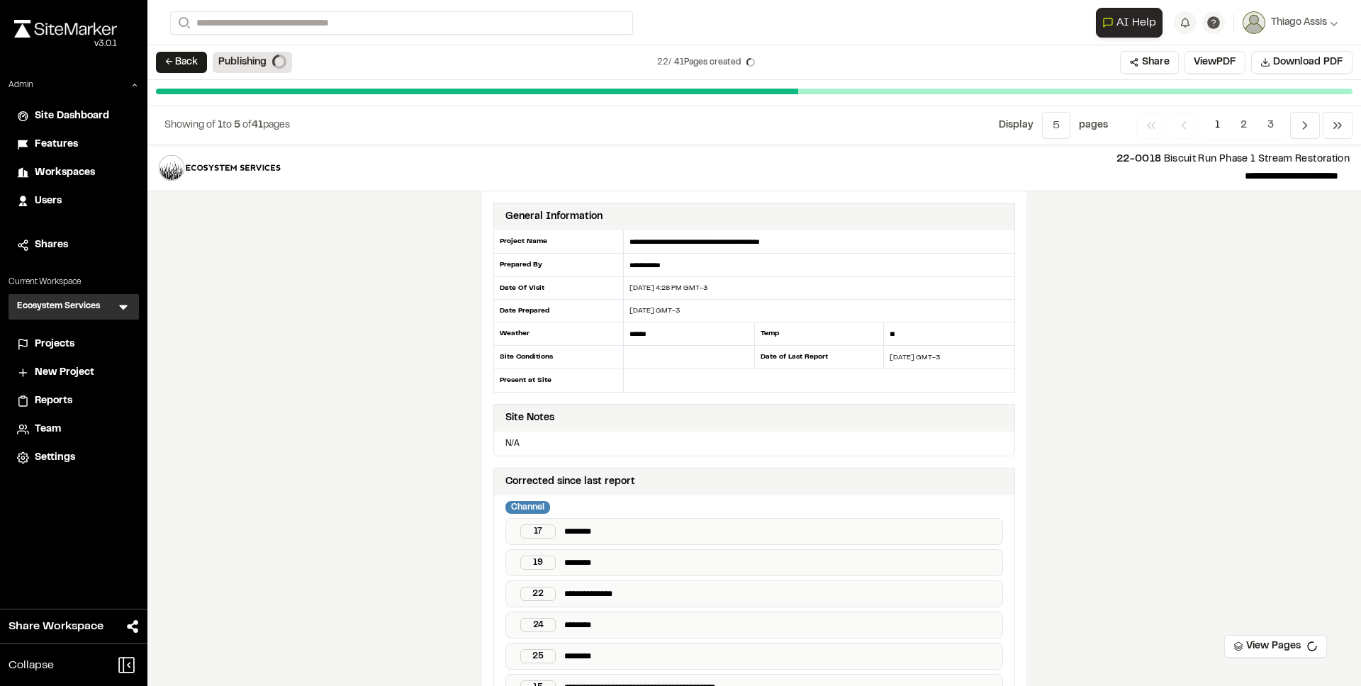
click at [440, 143] on div "Showing of 1 to 5 of 41 pages Display Menu 5 1 5 10 All page s Previous Previou…" at bounding box center [754, 125] width 1214 height 39
click at [245, 62] on div "Publishing" at bounding box center [252, 62] width 79 height 21
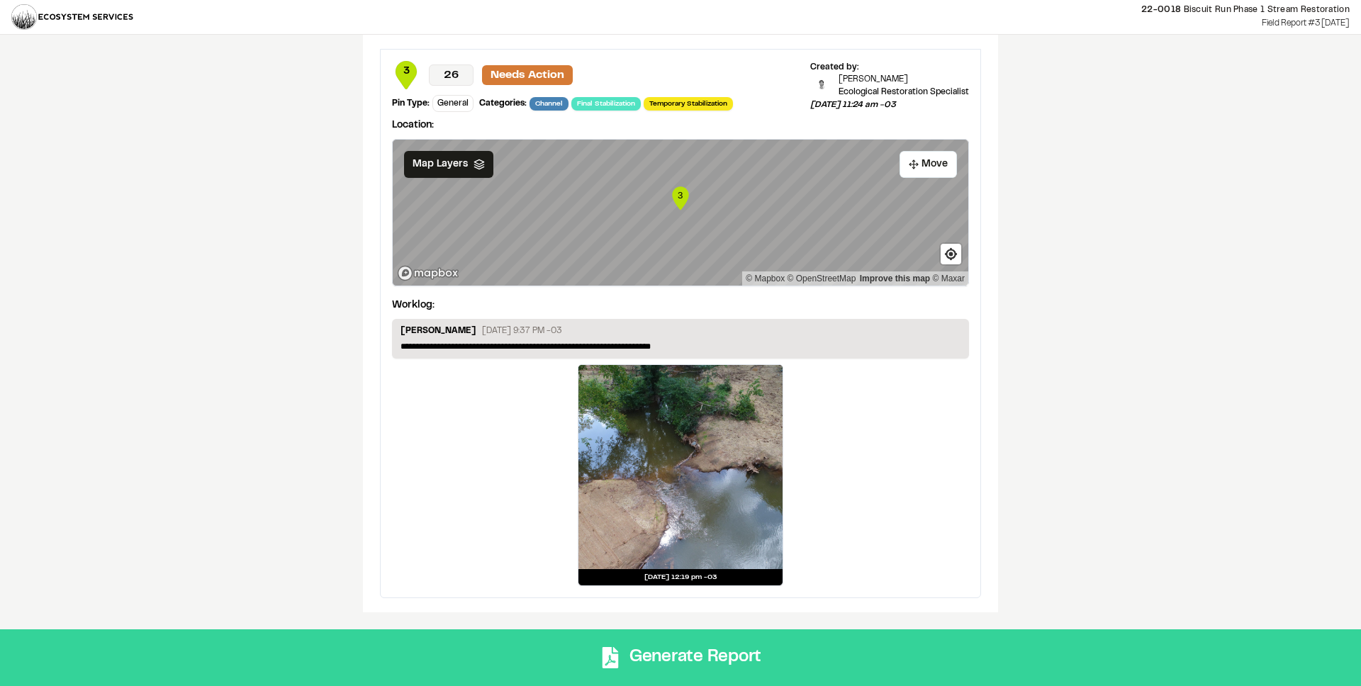
click at [728, 662] on button "Generate Report" at bounding box center [680, 658] width 1361 height 57
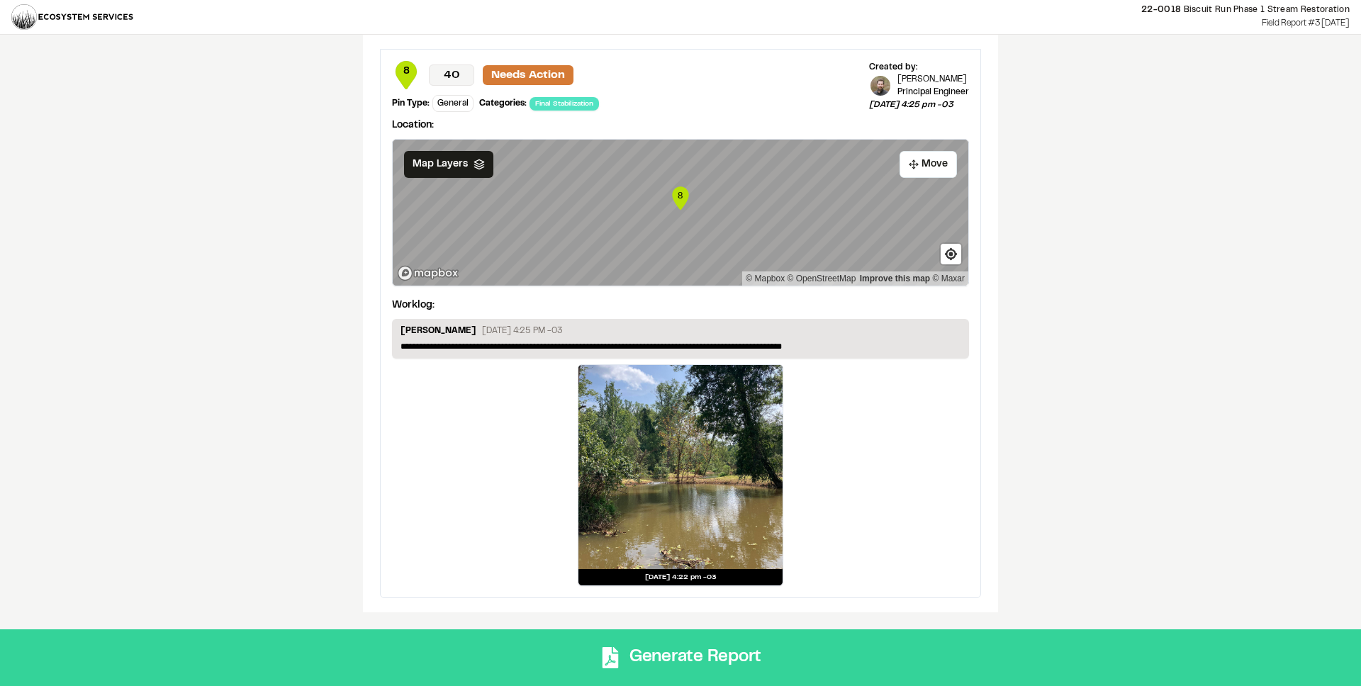
click at [761, 649] on button "Generate Report" at bounding box center [680, 658] width 1361 height 57
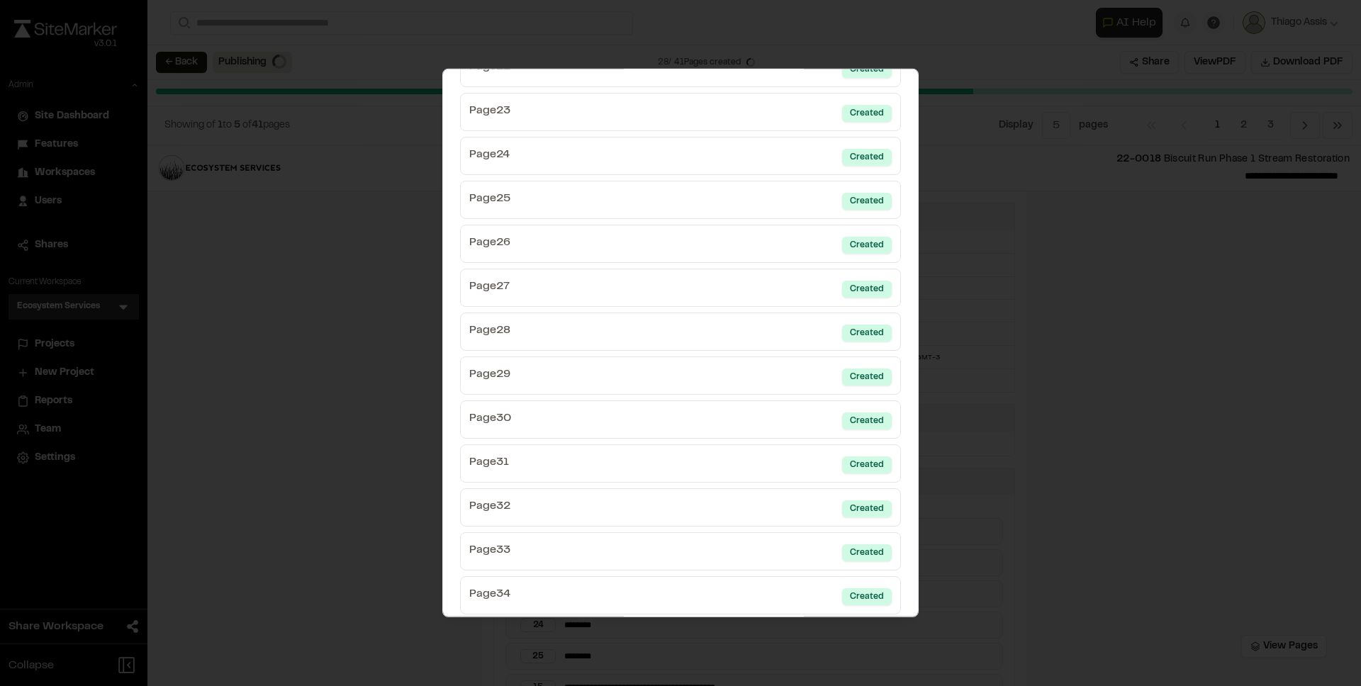
scroll to position [1481, 0]
